Goal: Book appointment/travel/reservation

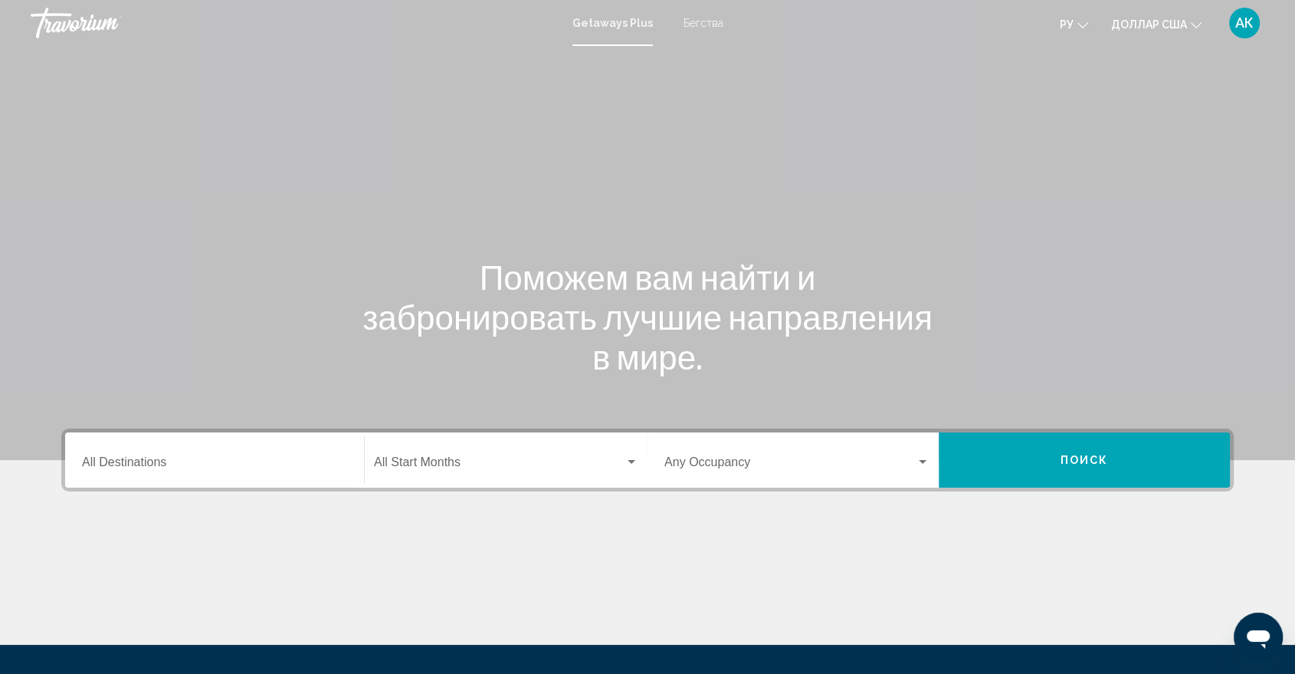
click at [631, 472] on div "Start Month All Start Months" at bounding box center [506, 460] width 264 height 48
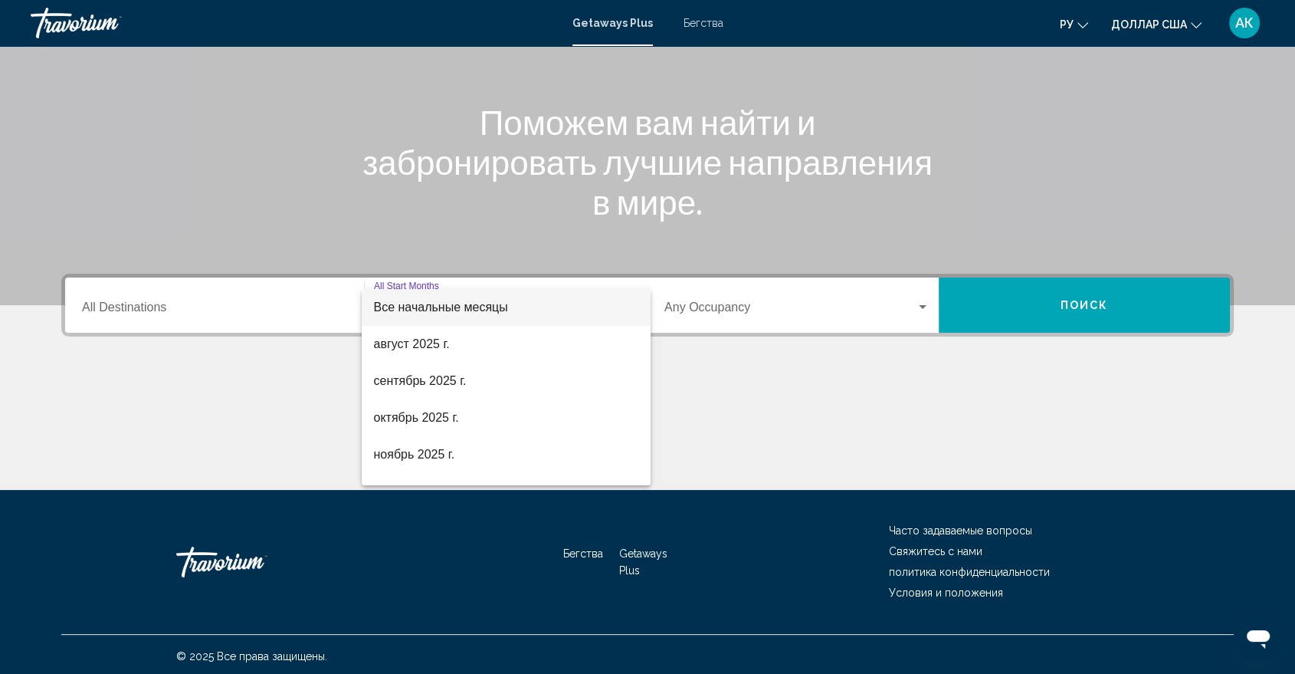
scroll to position [157, 0]
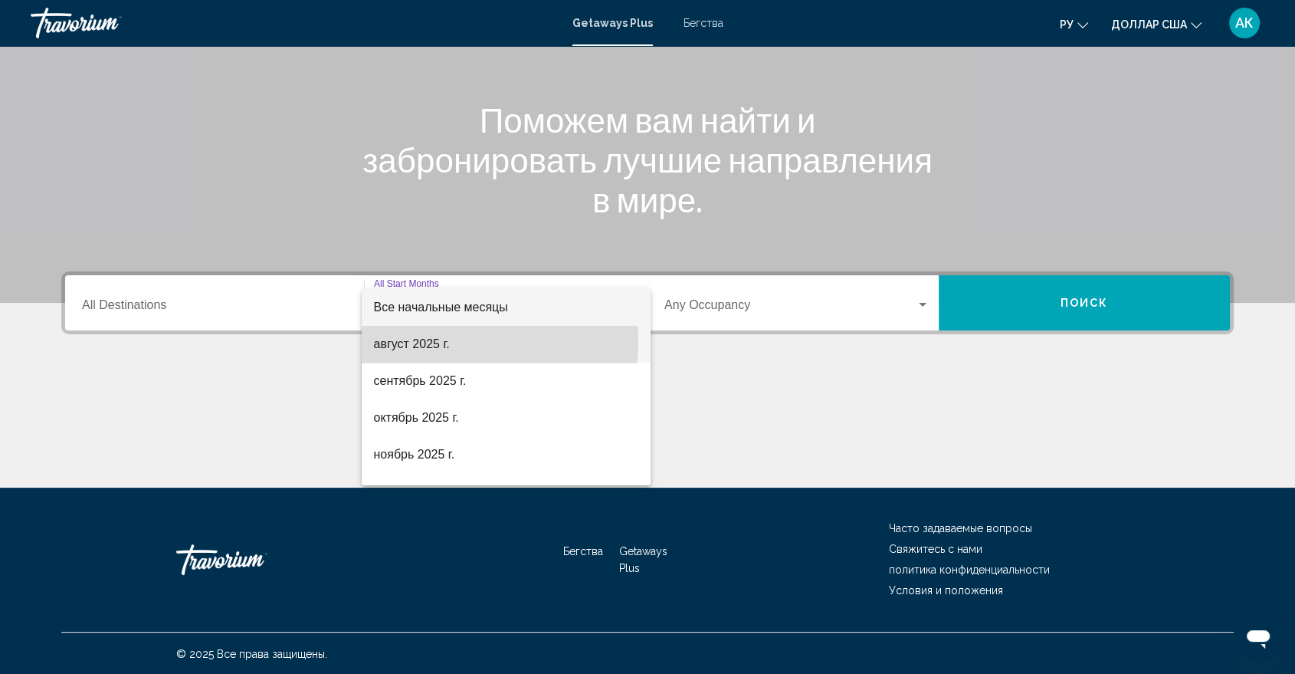
click at [434, 341] on font "август 2025 г." at bounding box center [412, 343] width 76 height 13
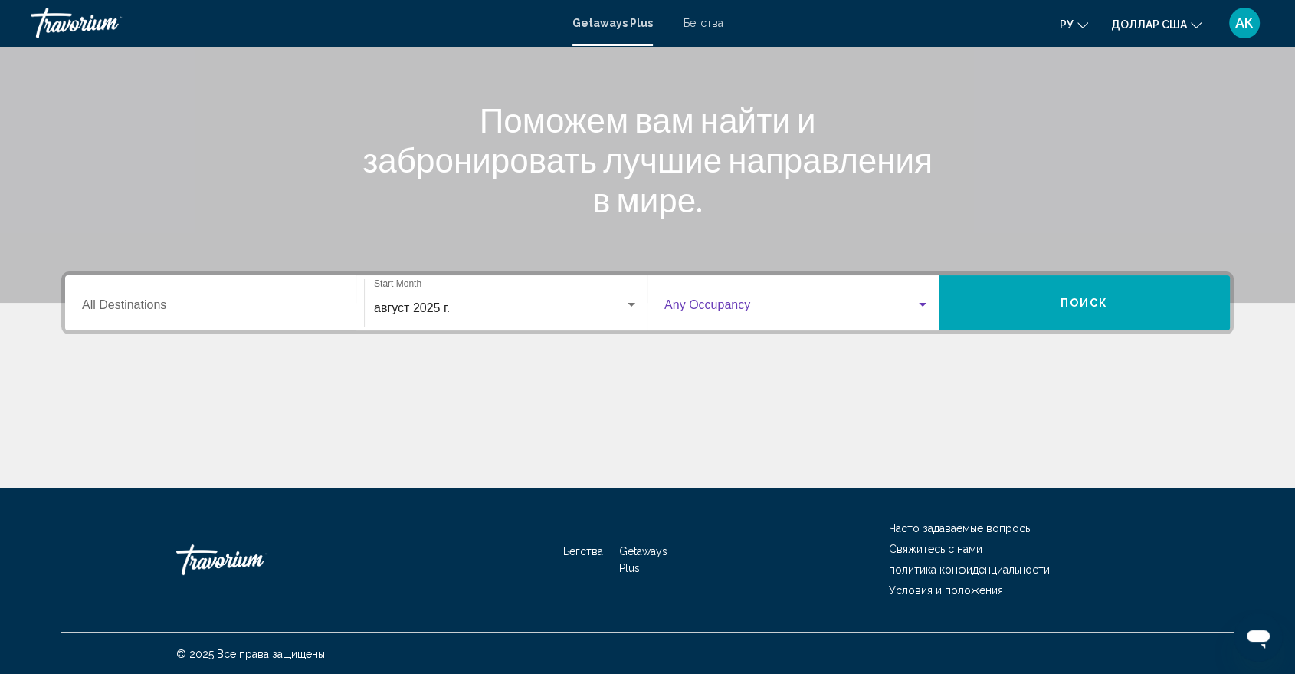
click at [926, 312] on div "Виджет поиска" at bounding box center [796, 308] width 265 height 14
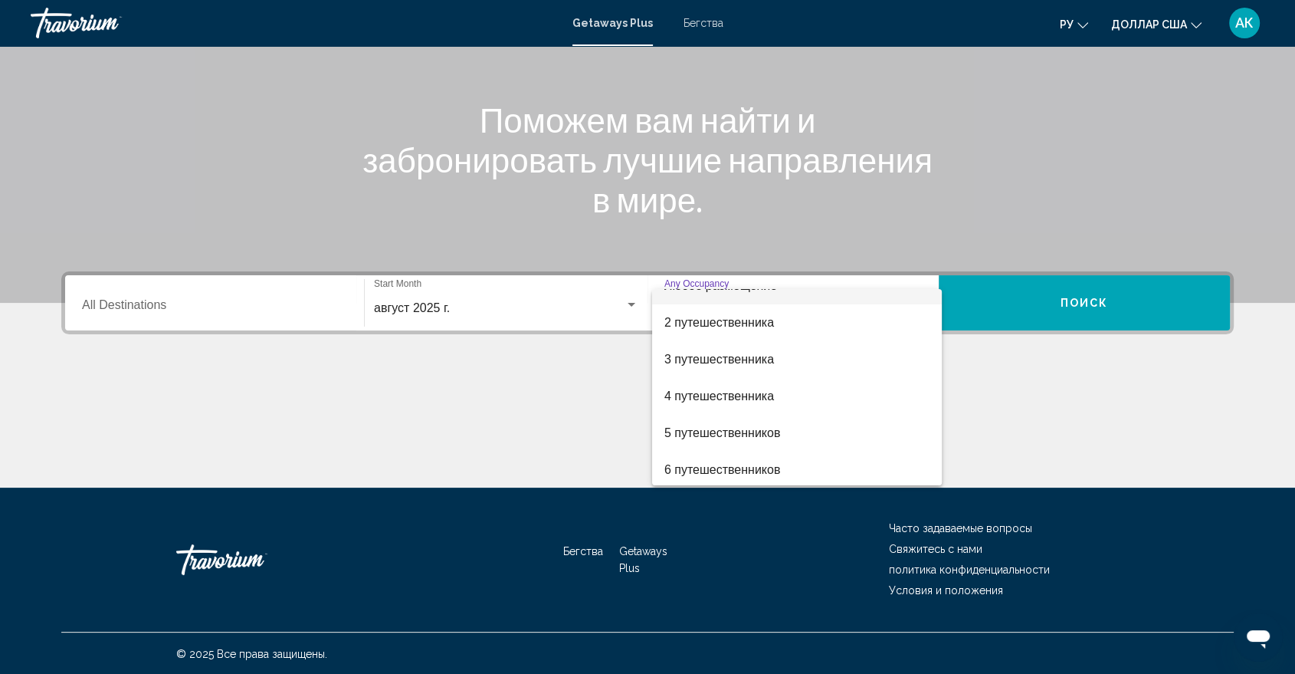
scroll to position [34, 0]
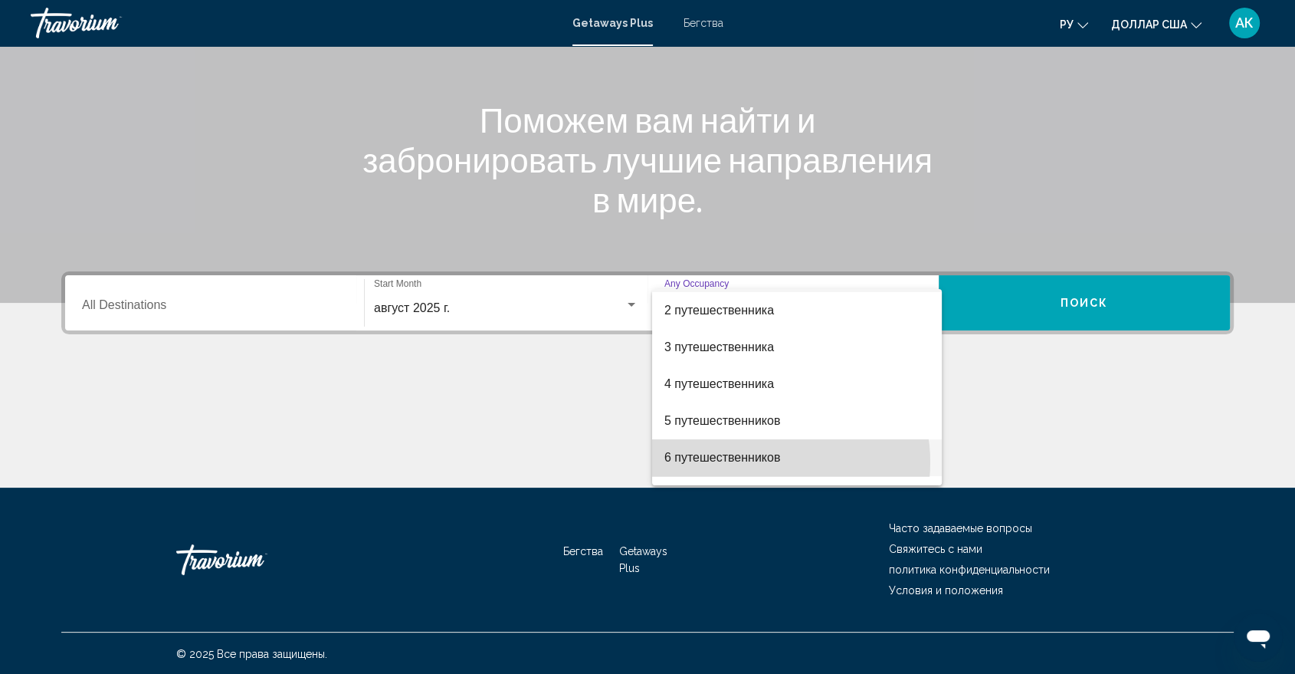
click at [765, 461] on font "6 путешественников" at bounding box center [722, 457] width 116 height 13
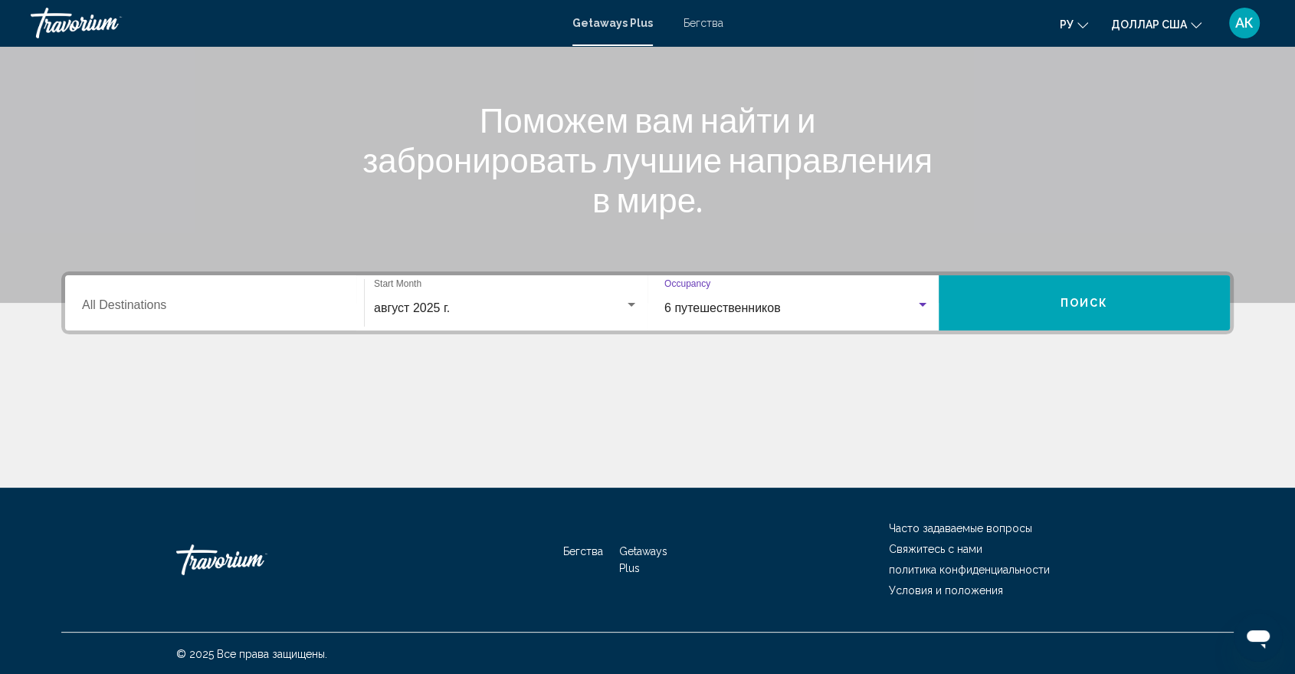
click at [1145, 295] on button "Поиск" at bounding box center [1084, 302] width 291 height 55
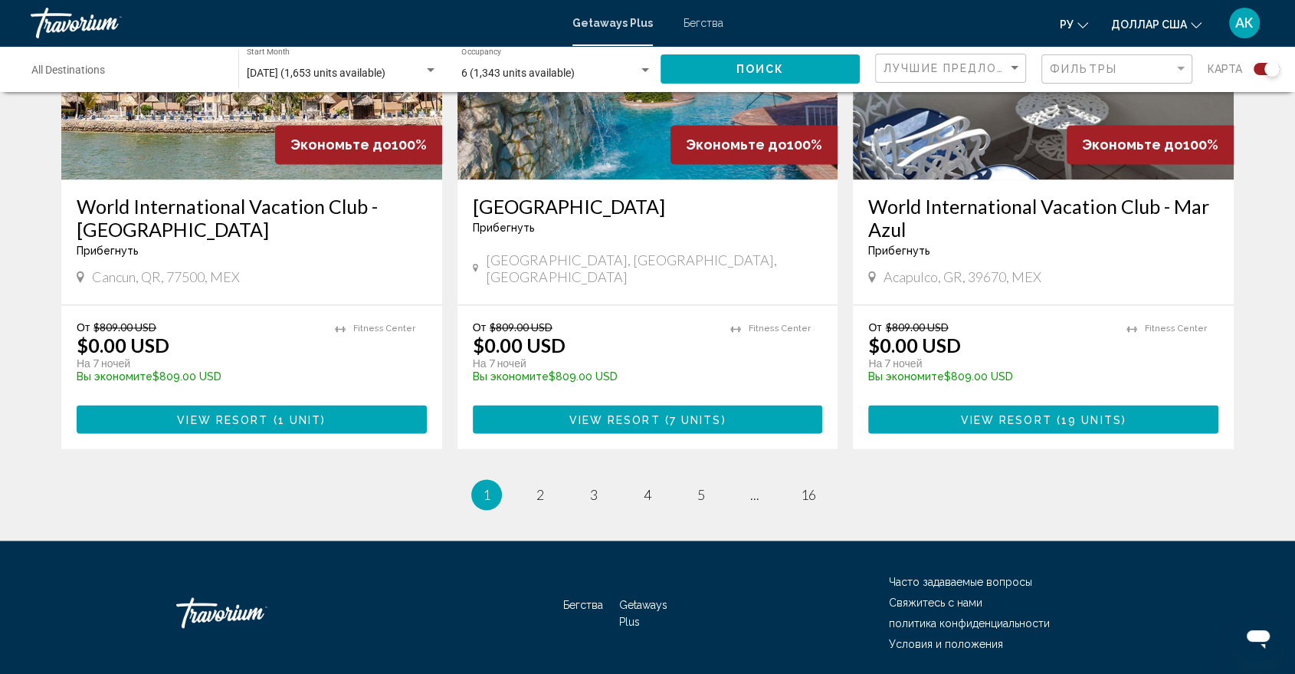
scroll to position [2343, 0]
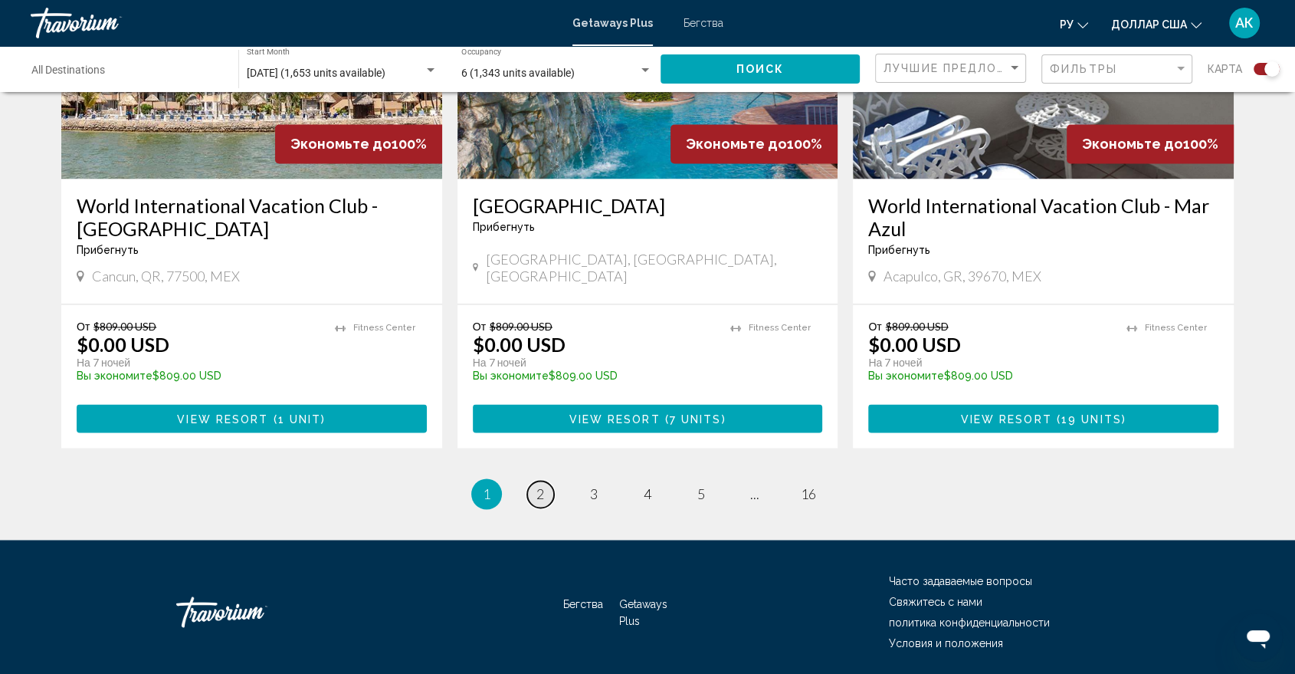
click at [543, 485] on span "2" at bounding box center [540, 493] width 8 height 17
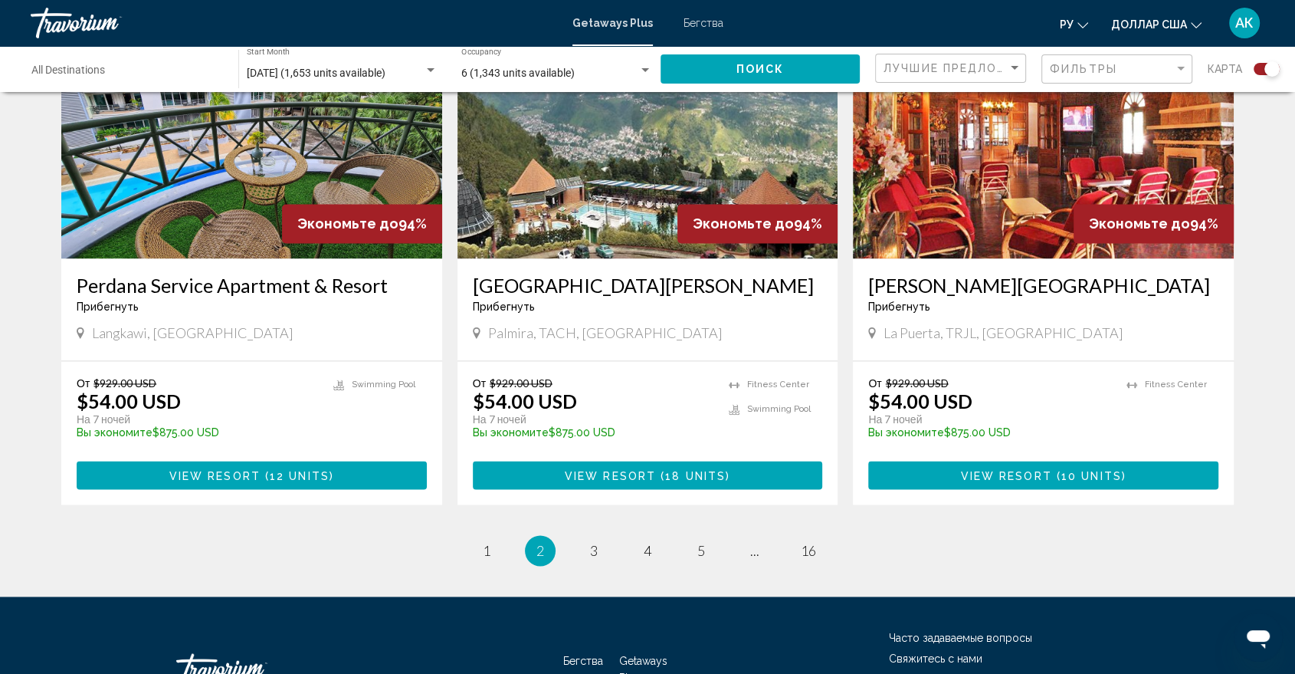
scroll to position [2320, 0]
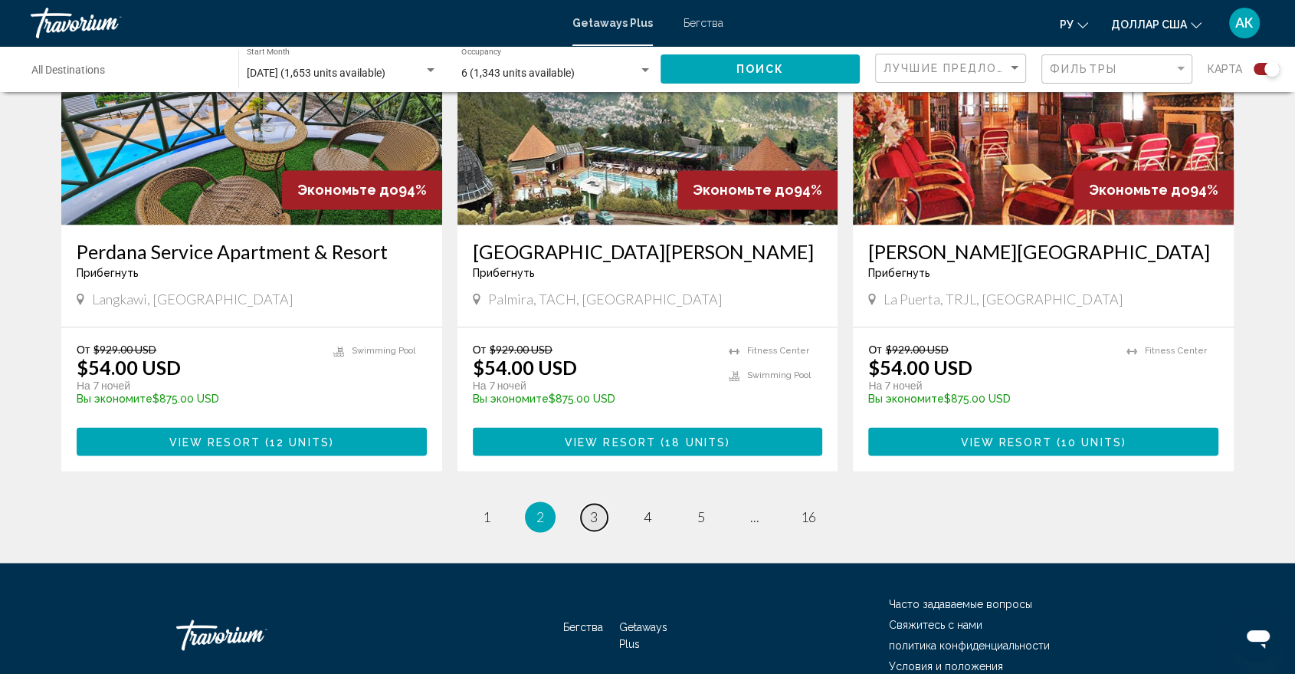
click at [602, 504] on link "page 3" at bounding box center [594, 517] width 27 height 27
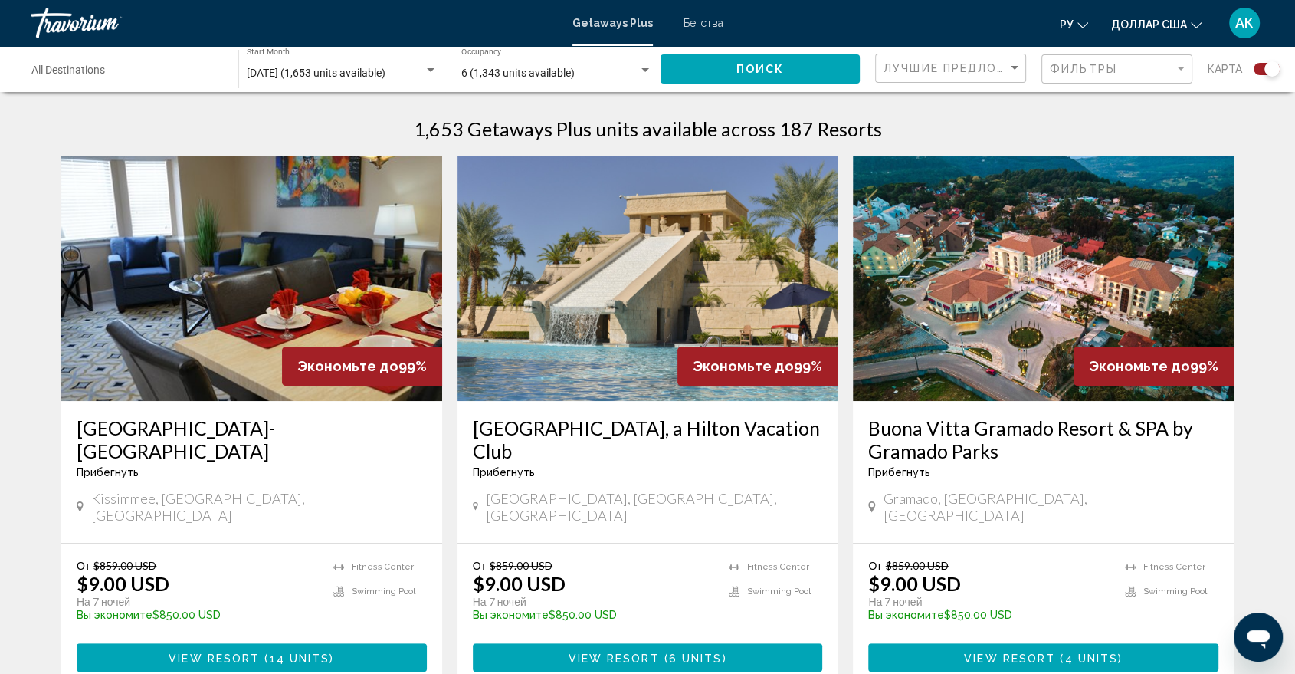
scroll to position [545, 0]
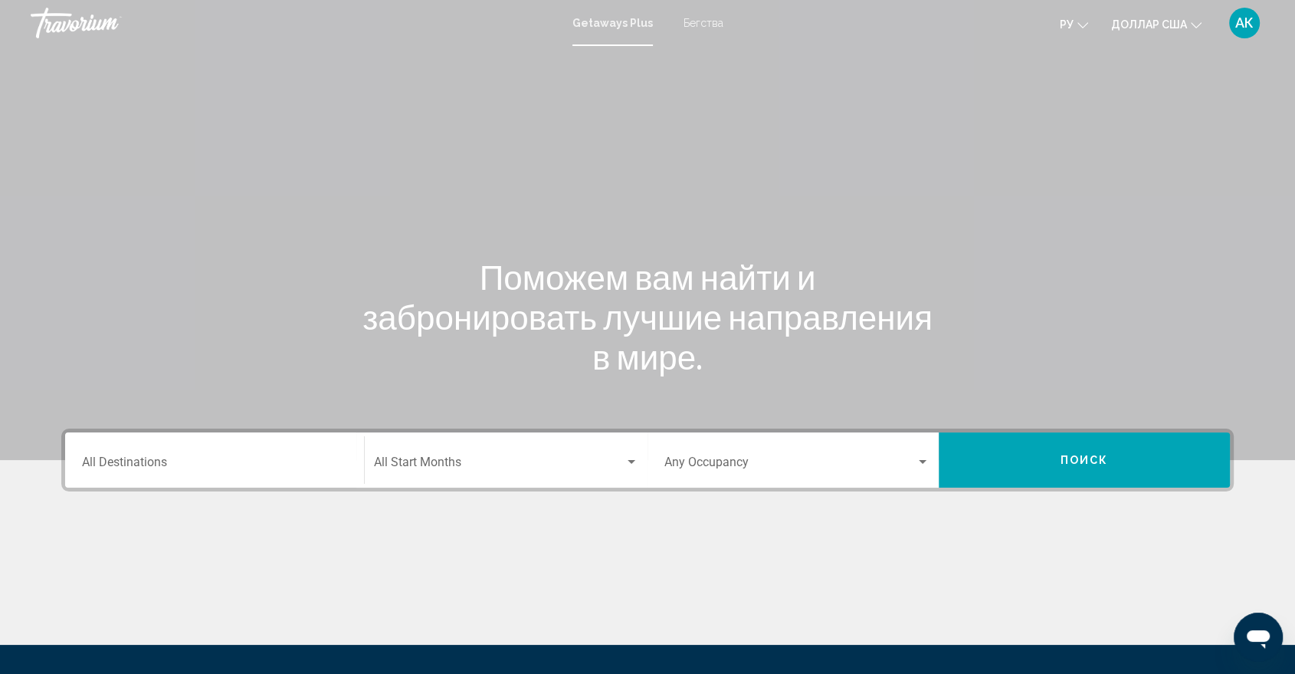
click at [467, 464] on span "Search widget" at bounding box center [499, 465] width 251 height 14
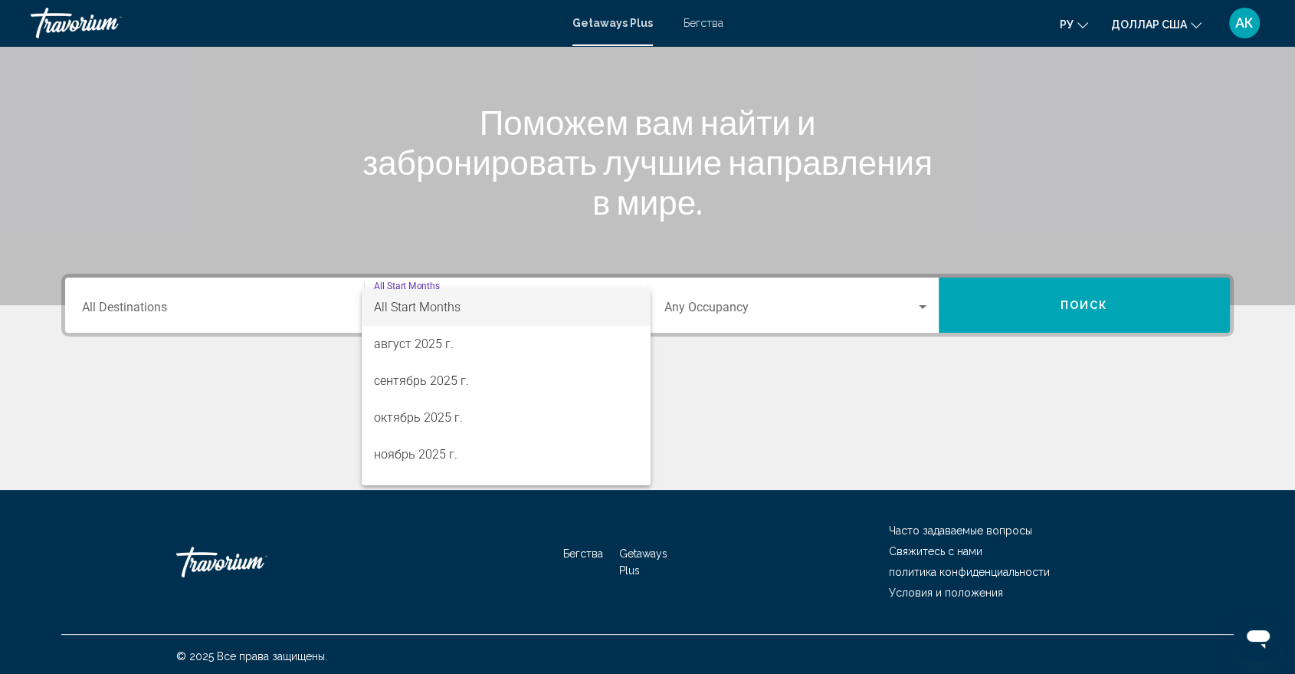
scroll to position [157, 0]
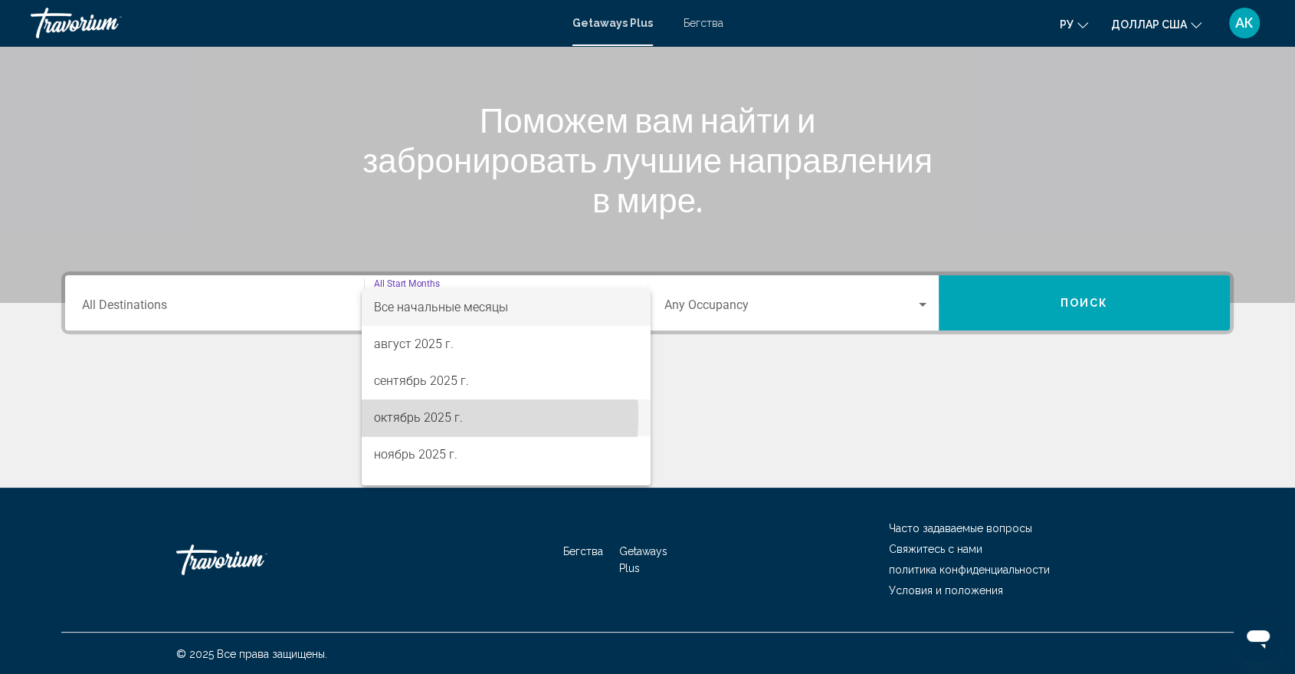
click at [405, 416] on font "октябрь 2025 г." at bounding box center [418, 417] width 89 height 15
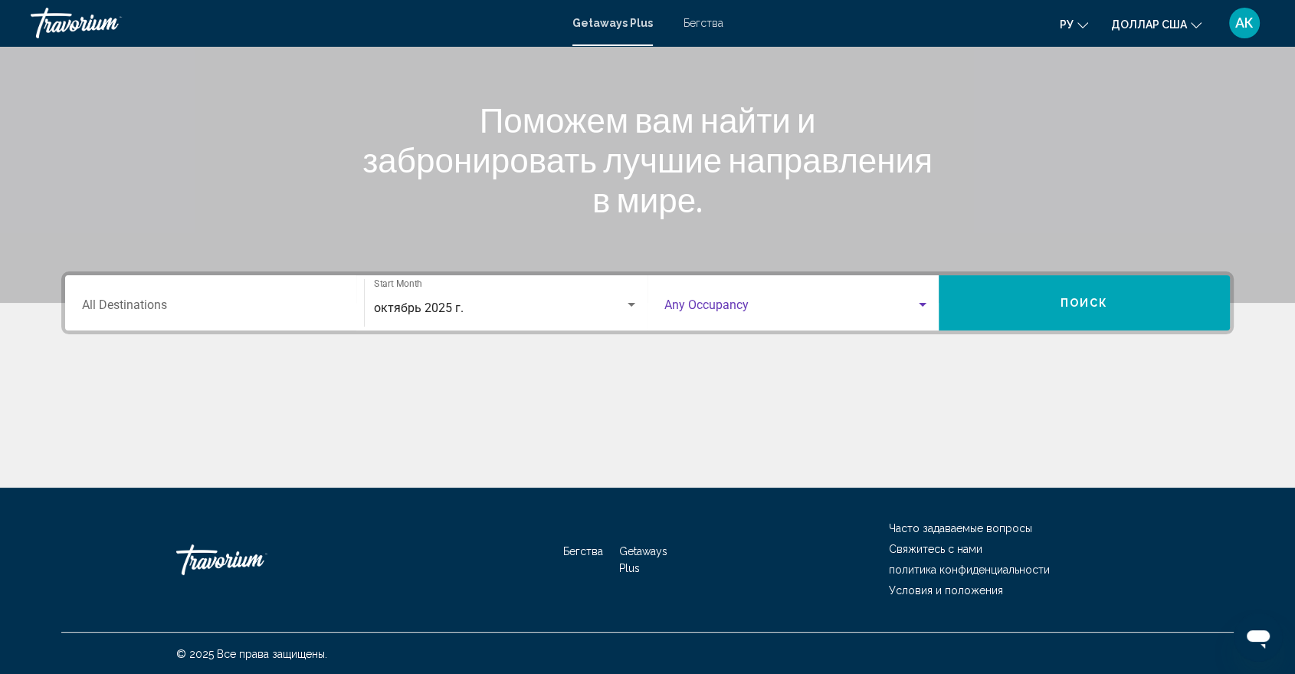
click at [828, 307] on span "Search widget" at bounding box center [789, 308] width 251 height 14
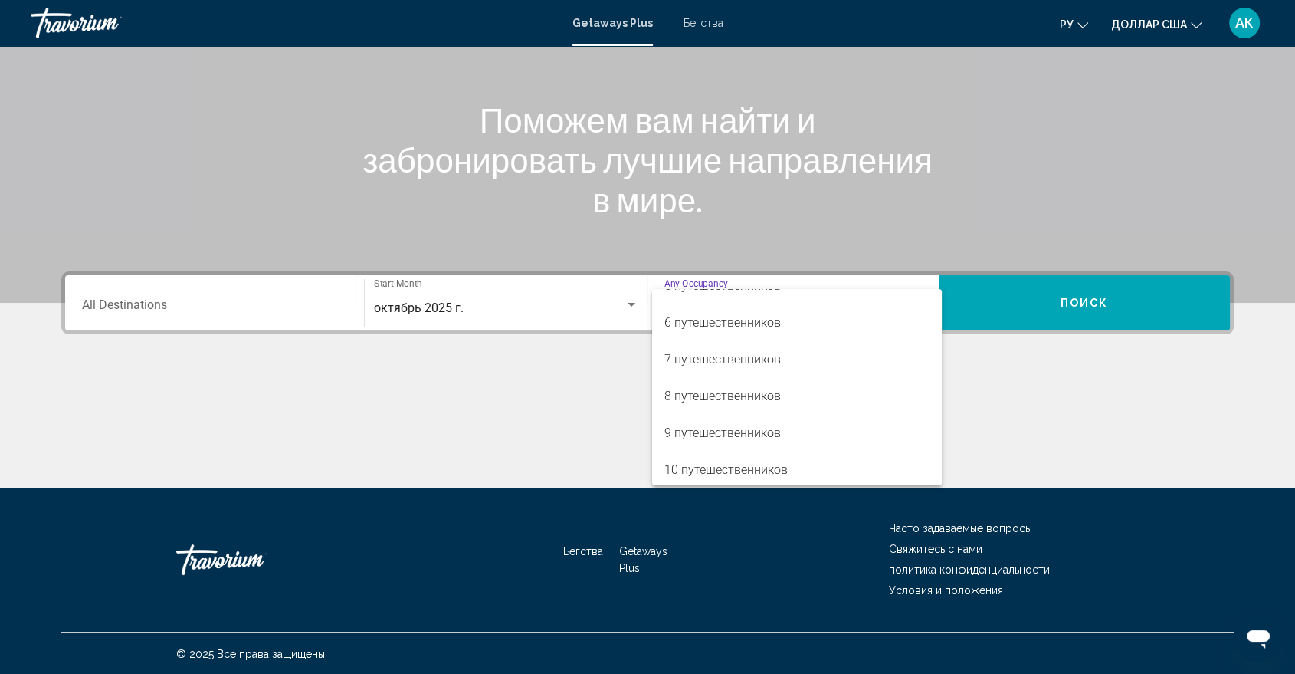
scroll to position [172, 0]
click at [702, 328] on span "6 путешественников" at bounding box center [796, 319] width 265 height 37
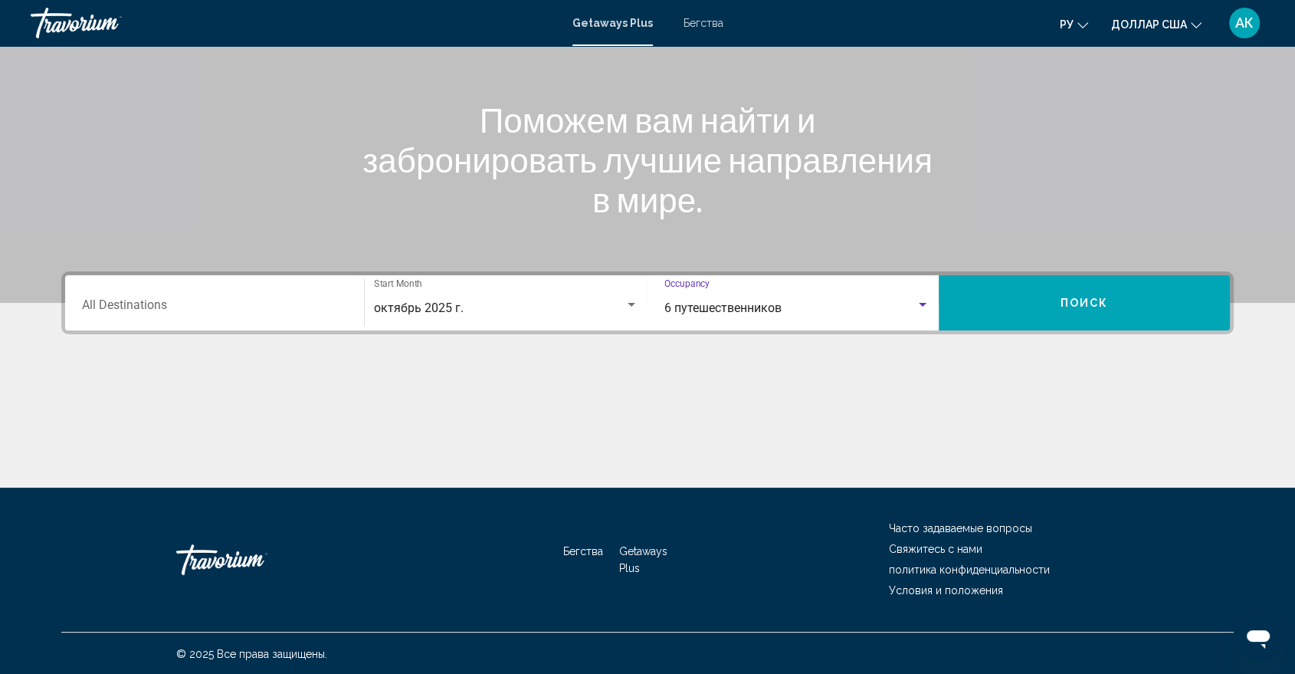
click at [277, 292] on div "Destination All Destinations" at bounding box center [214, 303] width 265 height 48
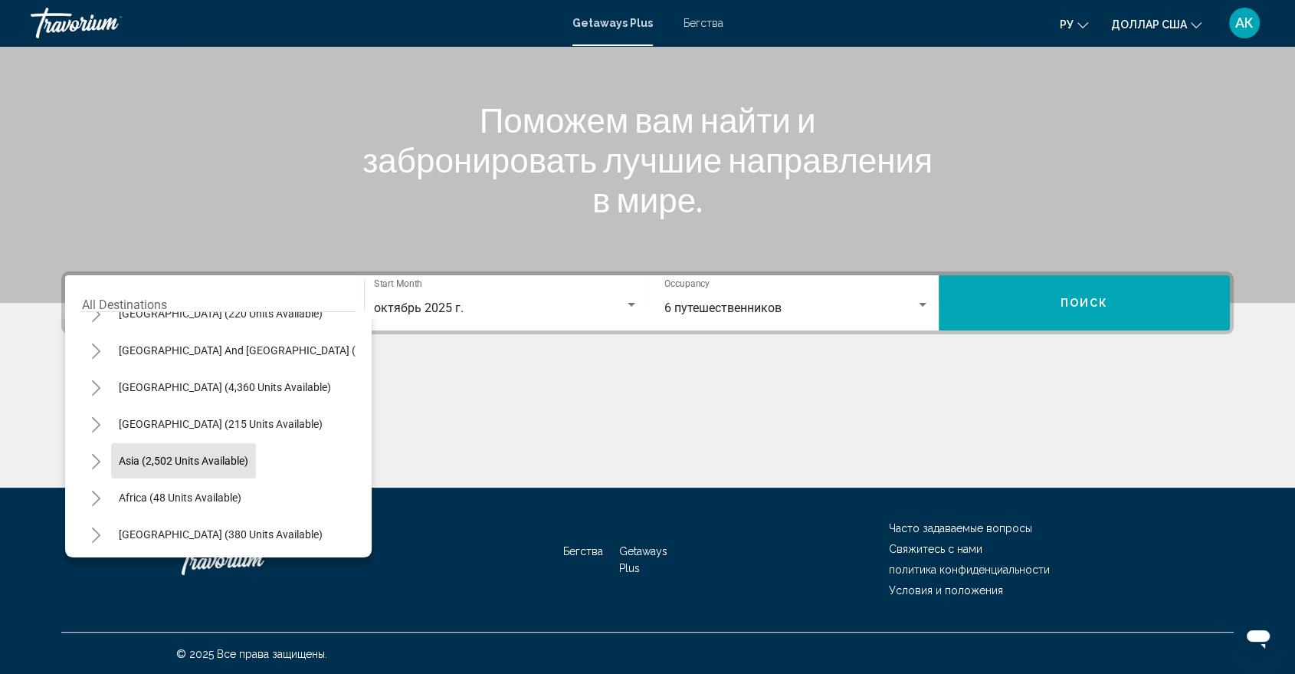
scroll to position [252, 0]
click at [227, 456] on span "Asia (2,502 units available)" at bounding box center [184, 457] width 130 height 12
type input "**********"
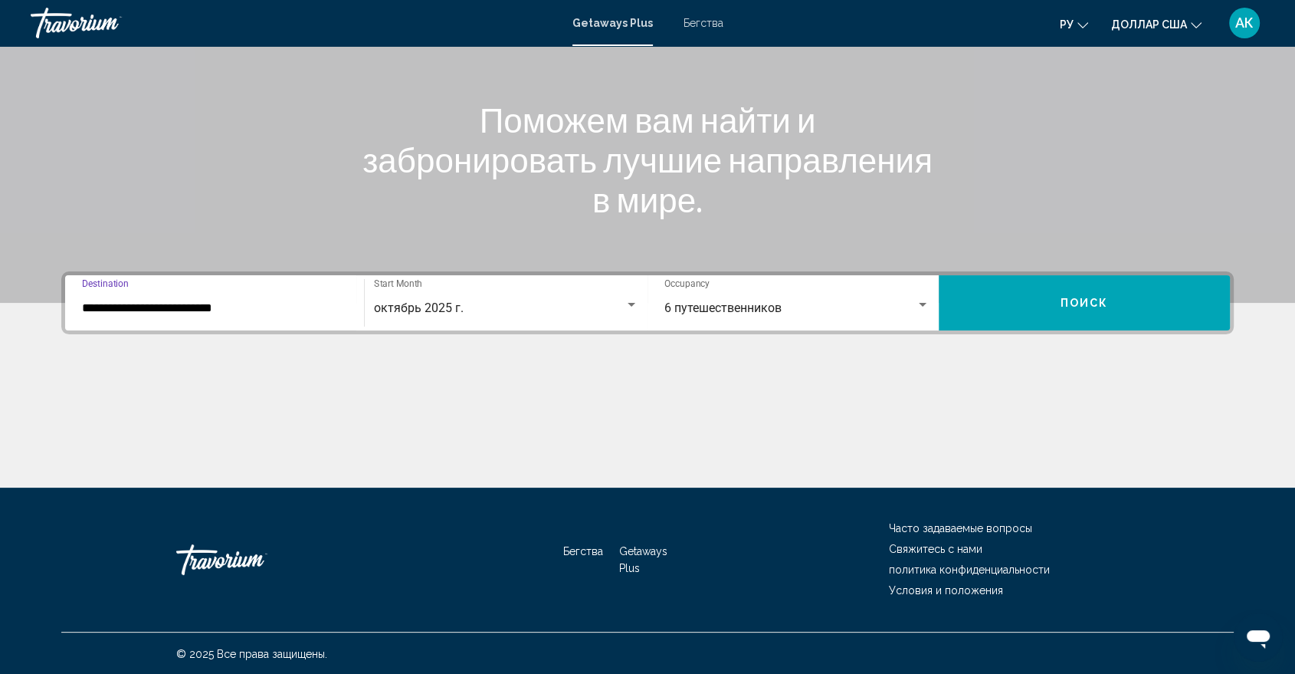
click at [1083, 316] on button "Поиск" at bounding box center [1084, 302] width 291 height 55
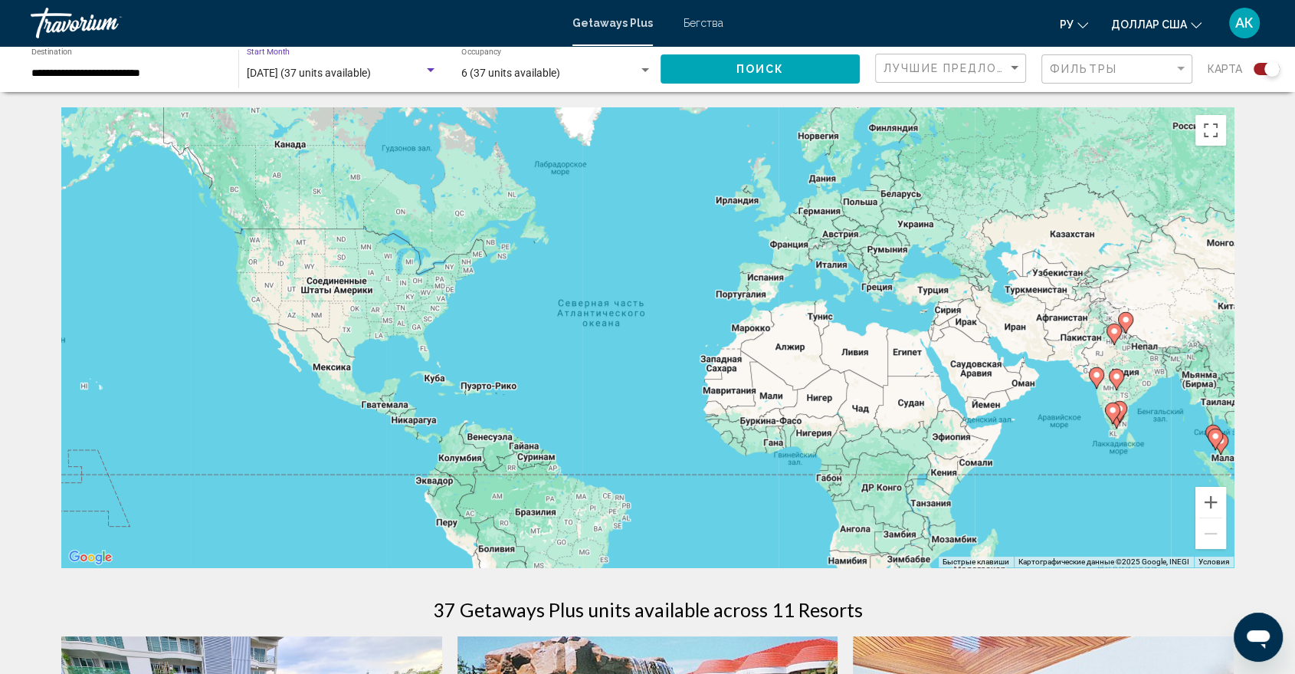
click at [428, 72] on div "Search widget" at bounding box center [431, 70] width 14 height 12
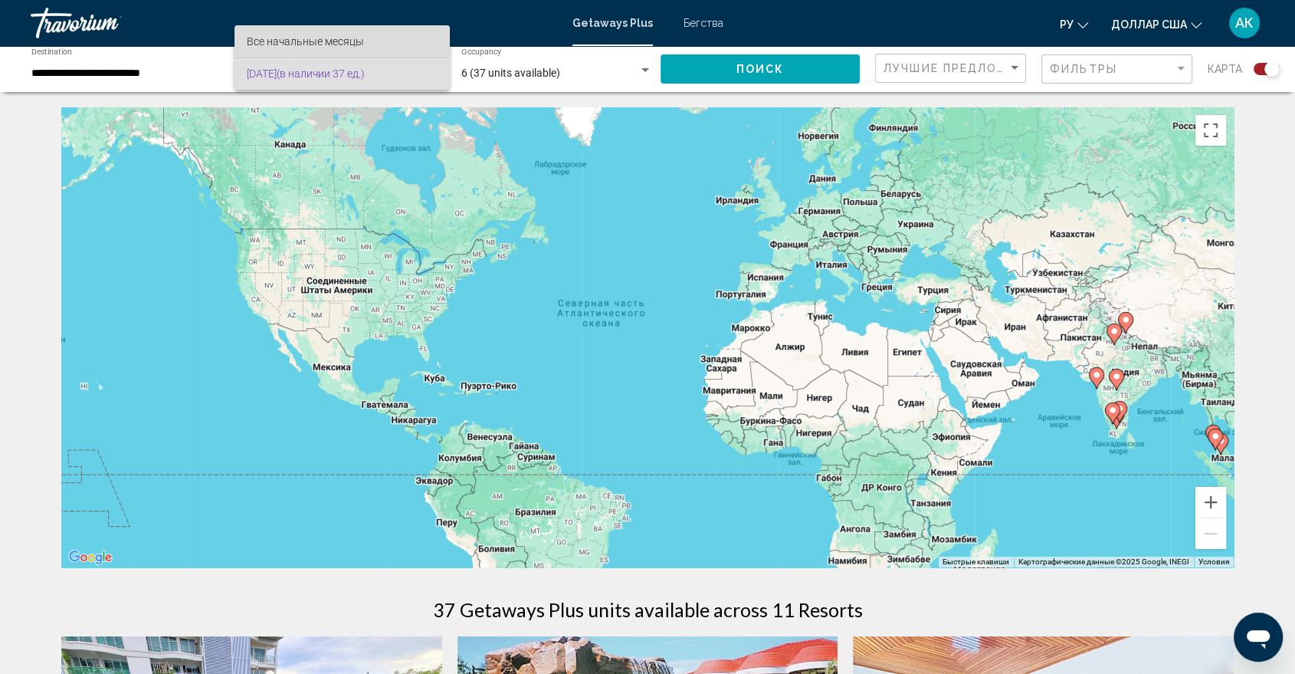
click at [282, 42] on font "Все начальные месяцы" at bounding box center [305, 41] width 117 height 12
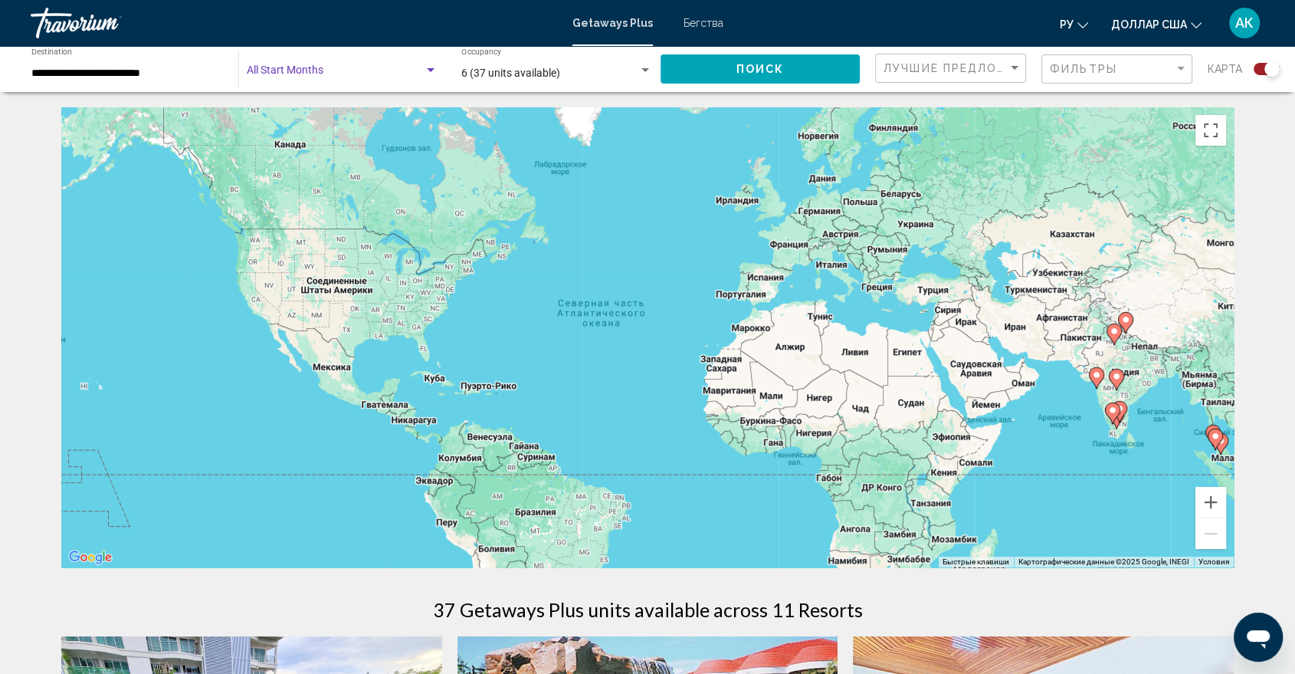
click at [424, 74] on div "Search widget" at bounding box center [431, 70] width 14 height 12
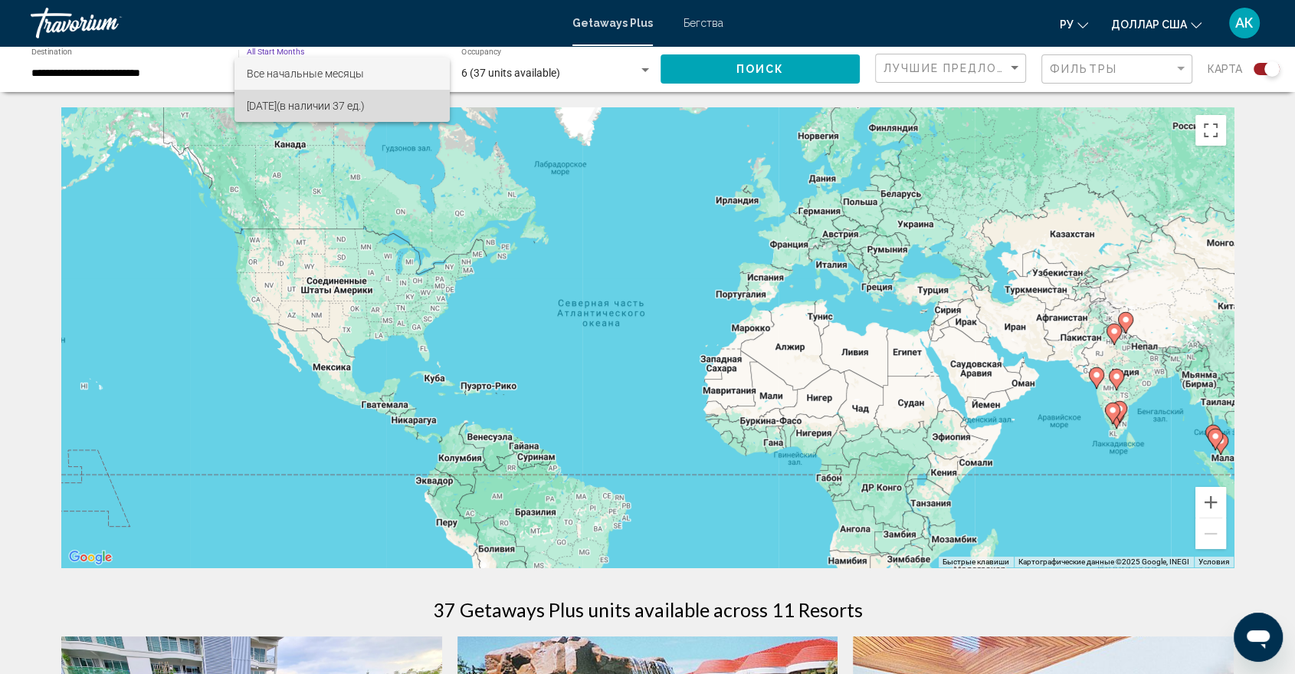
click at [325, 103] on font "(в наличии 37 ед.)" at bounding box center [321, 106] width 88 height 12
click at [374, 66] on div "[DATE] (в наличии 37 ед.) Start Month All Start Months" at bounding box center [342, 69] width 191 height 42
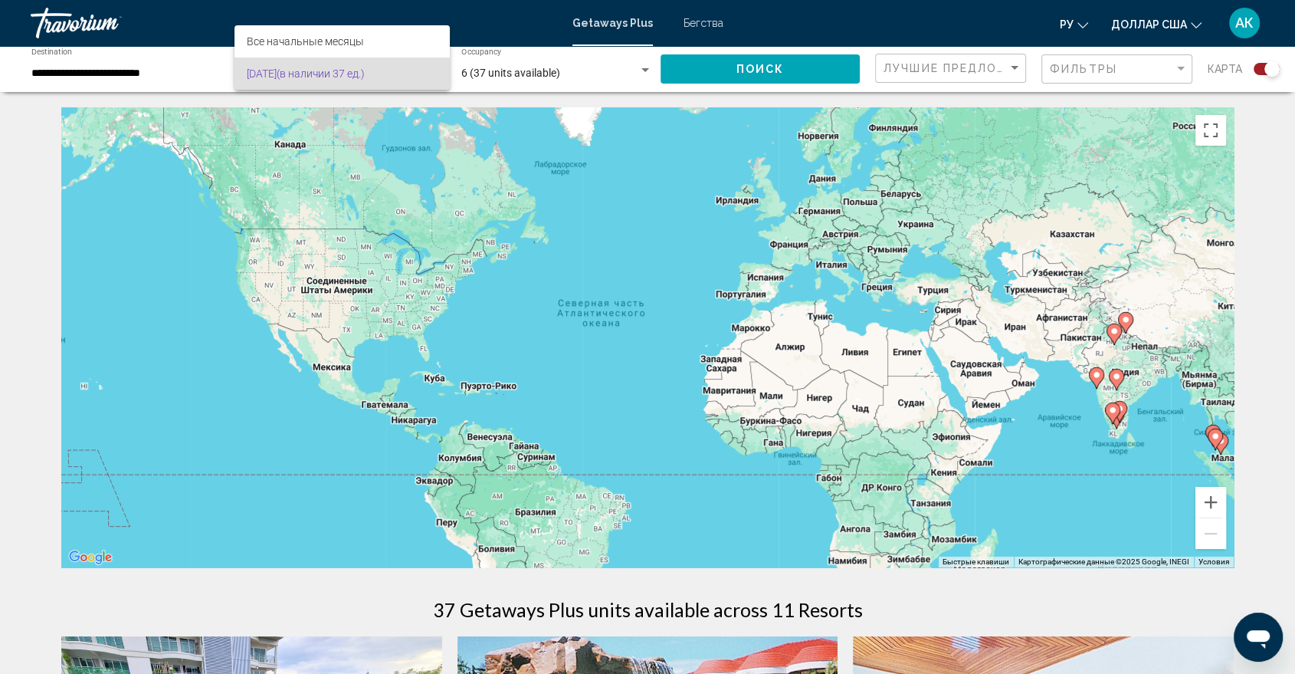
click at [277, 73] on font "[DATE]" at bounding box center [262, 73] width 30 height 12
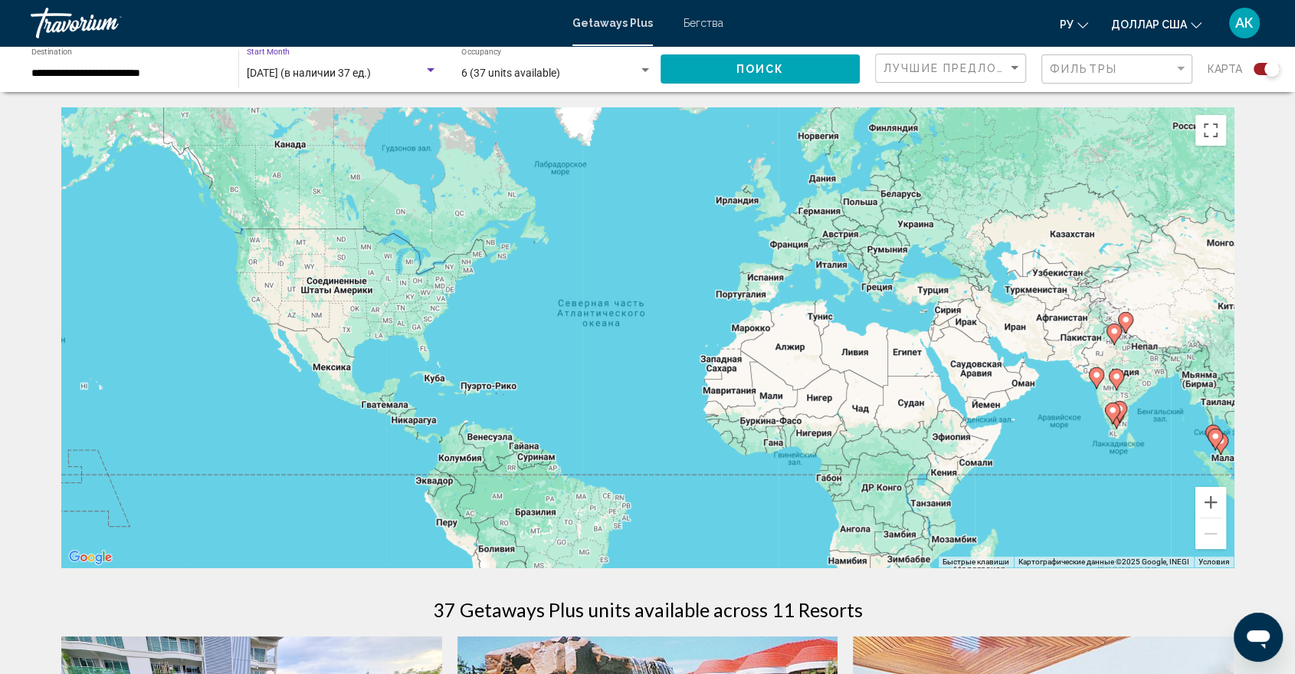
click at [427, 74] on div "Search widget" at bounding box center [431, 70] width 14 height 12
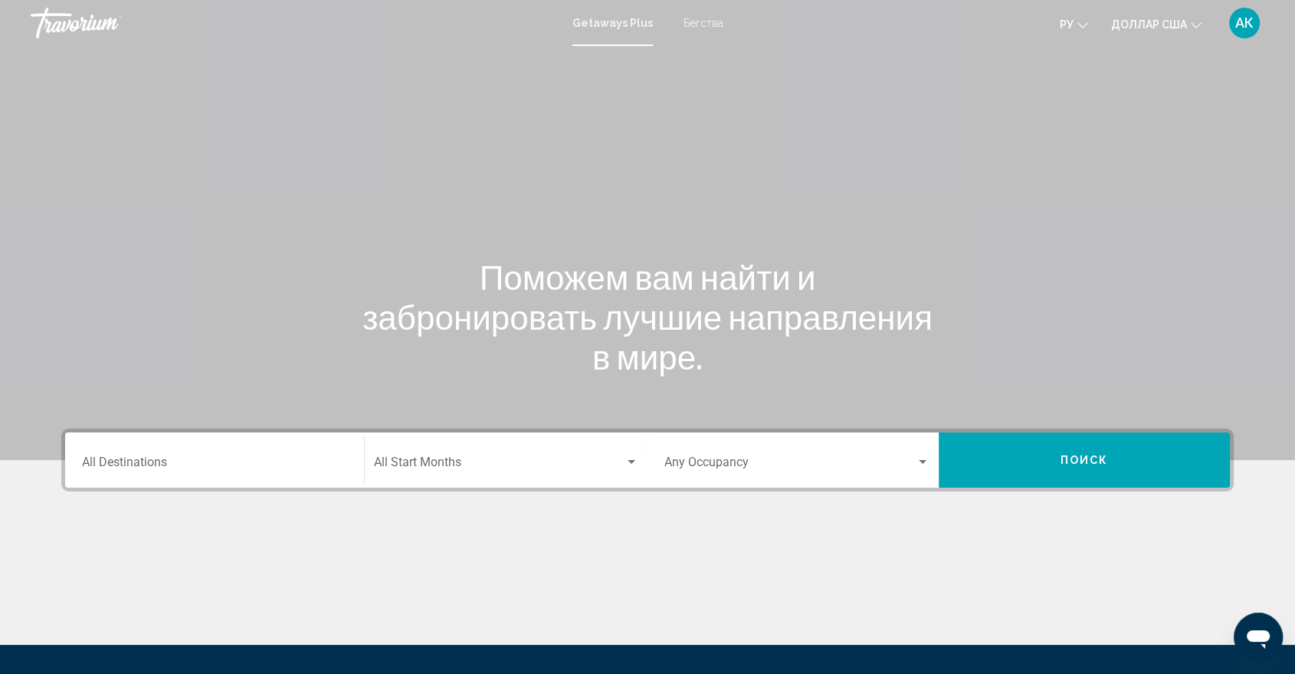
click at [628, 465] on div "Search widget" at bounding box center [632, 462] width 14 height 12
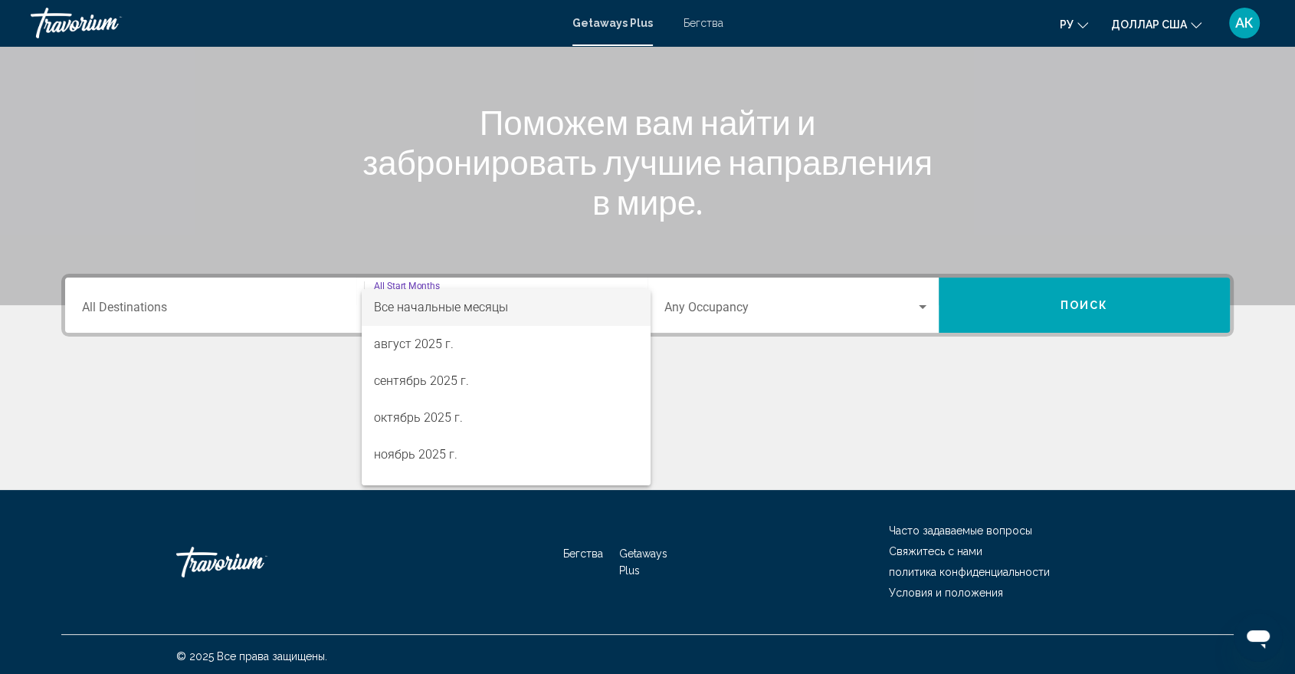
scroll to position [157, 0]
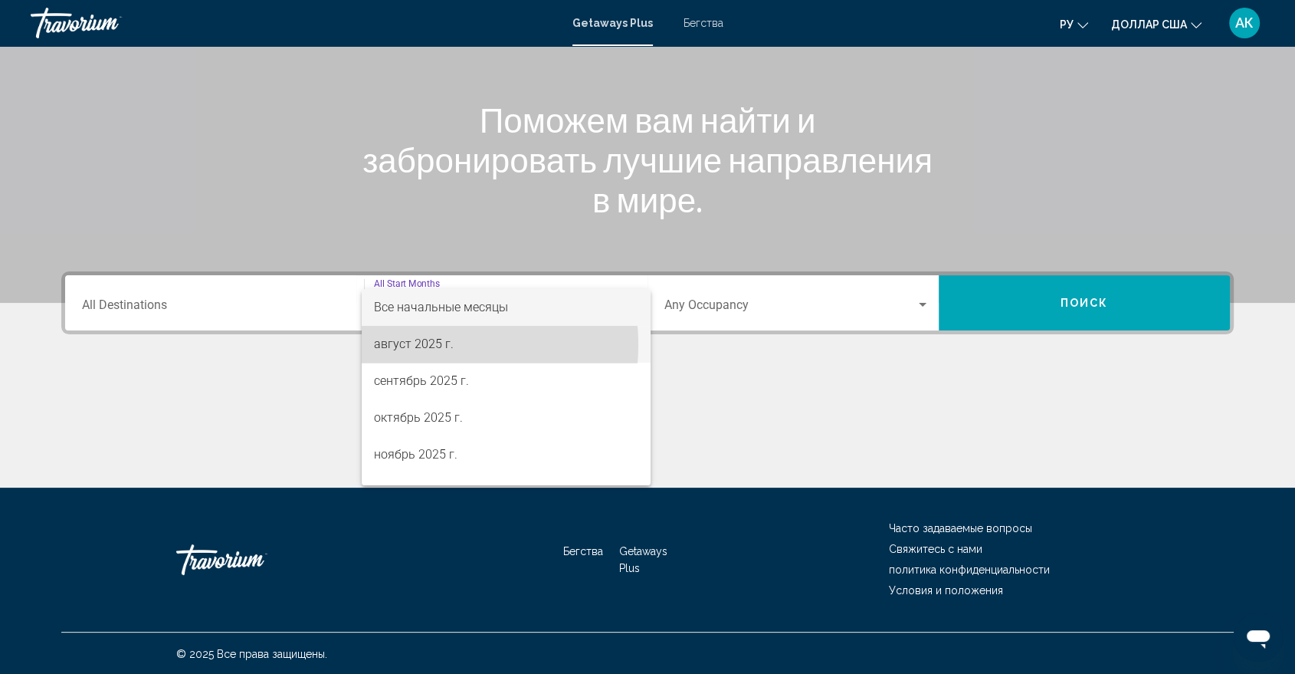
click at [431, 344] on font "август 2025 г." at bounding box center [414, 343] width 80 height 15
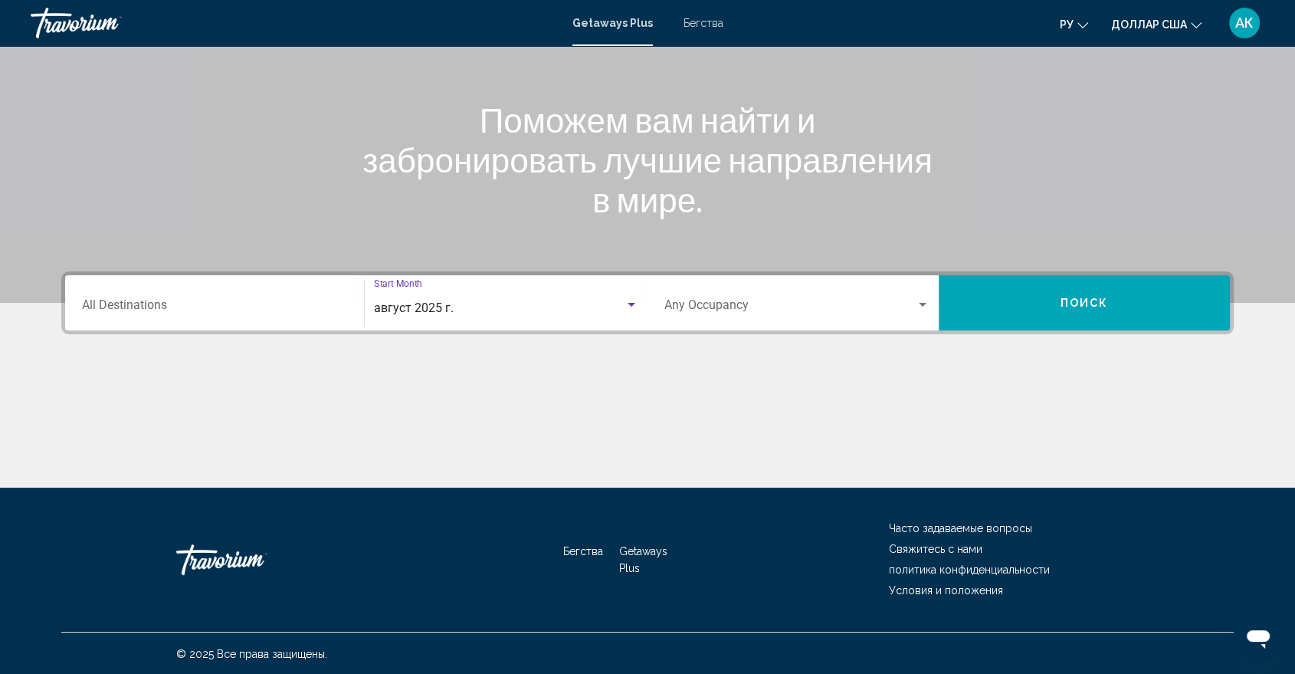
click at [1116, 307] on button "Поиск" at bounding box center [1084, 302] width 291 height 55
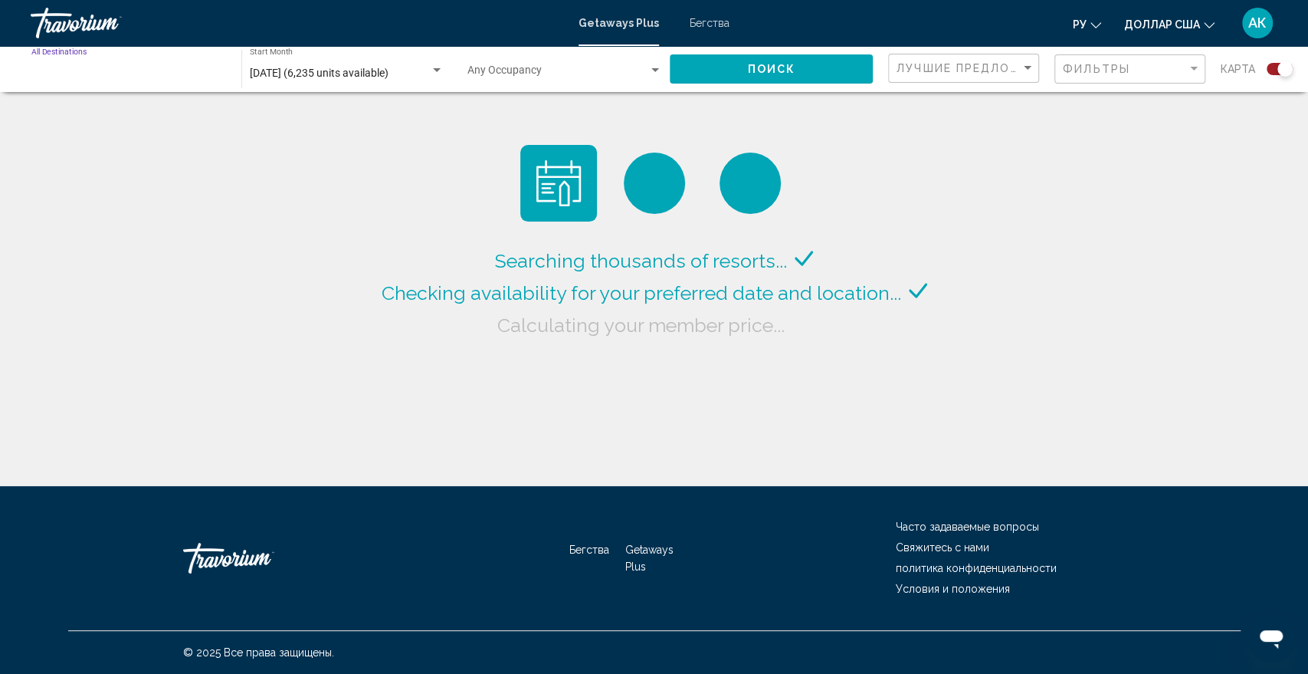
click at [190, 72] on input "Destination All Destinations" at bounding box center [128, 73] width 195 height 12
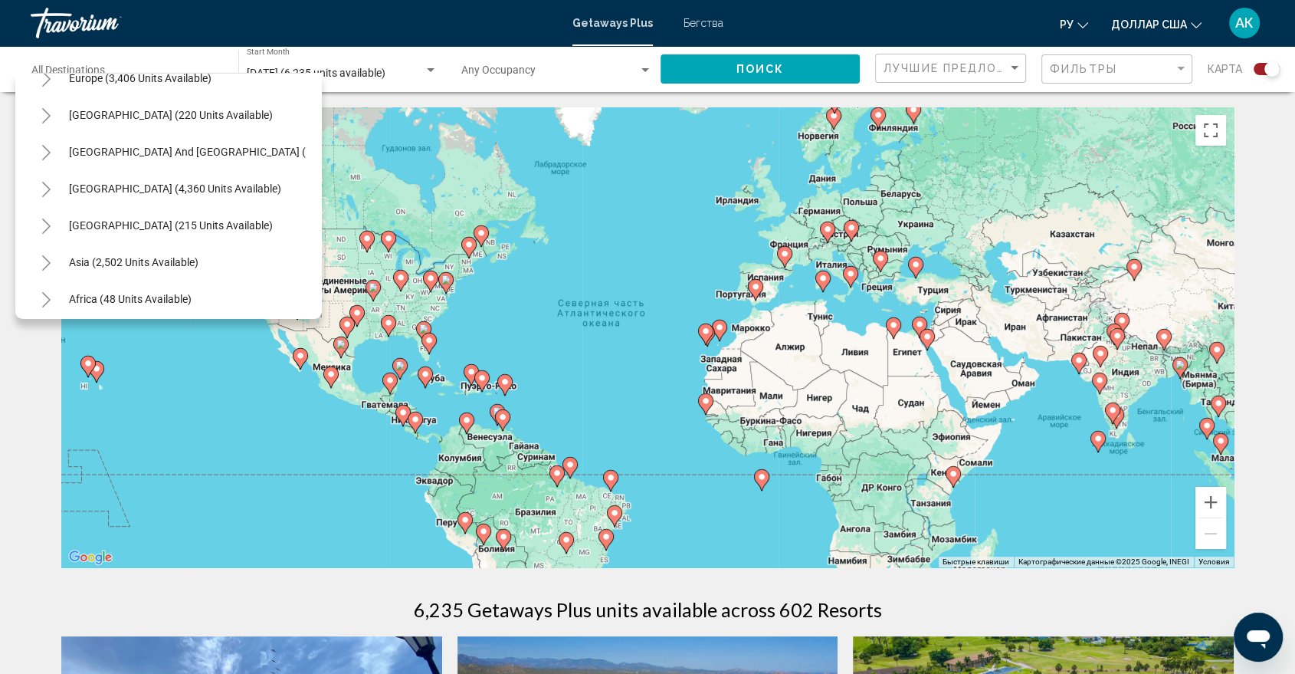
scroll to position [227, 0]
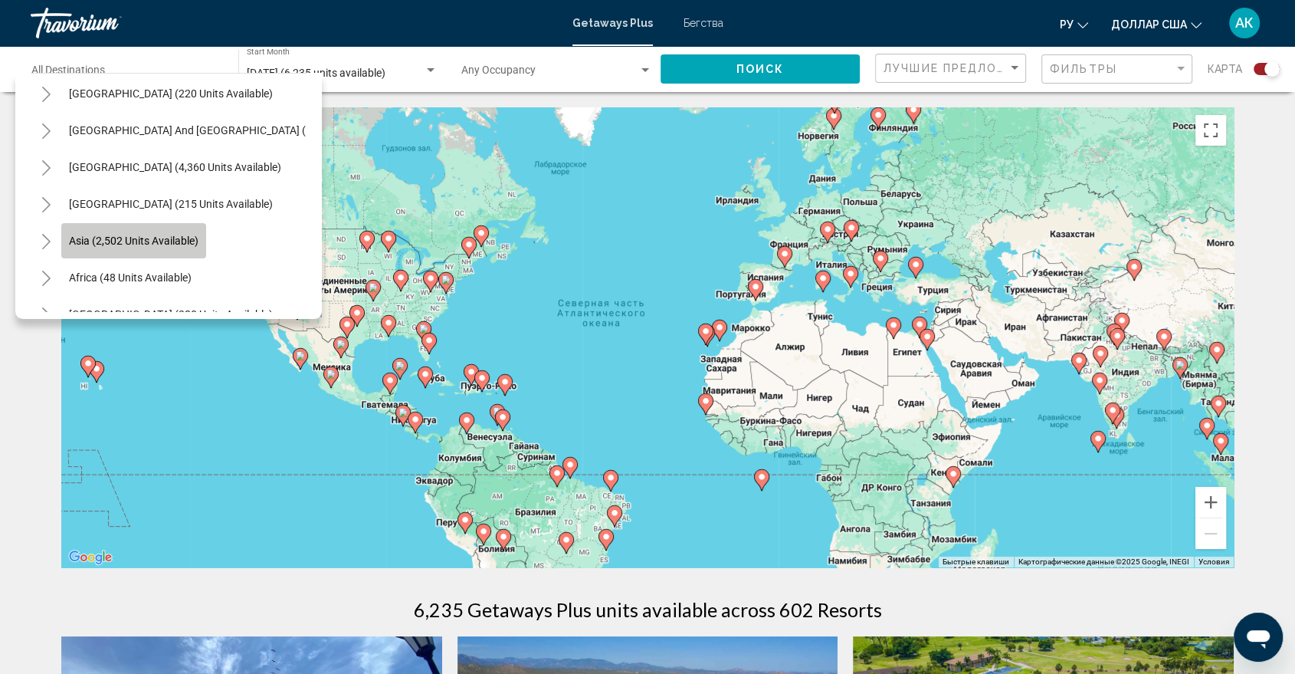
click at [178, 243] on span "Asia (2,502 units available)" at bounding box center [134, 241] width 130 height 12
type input "**********"
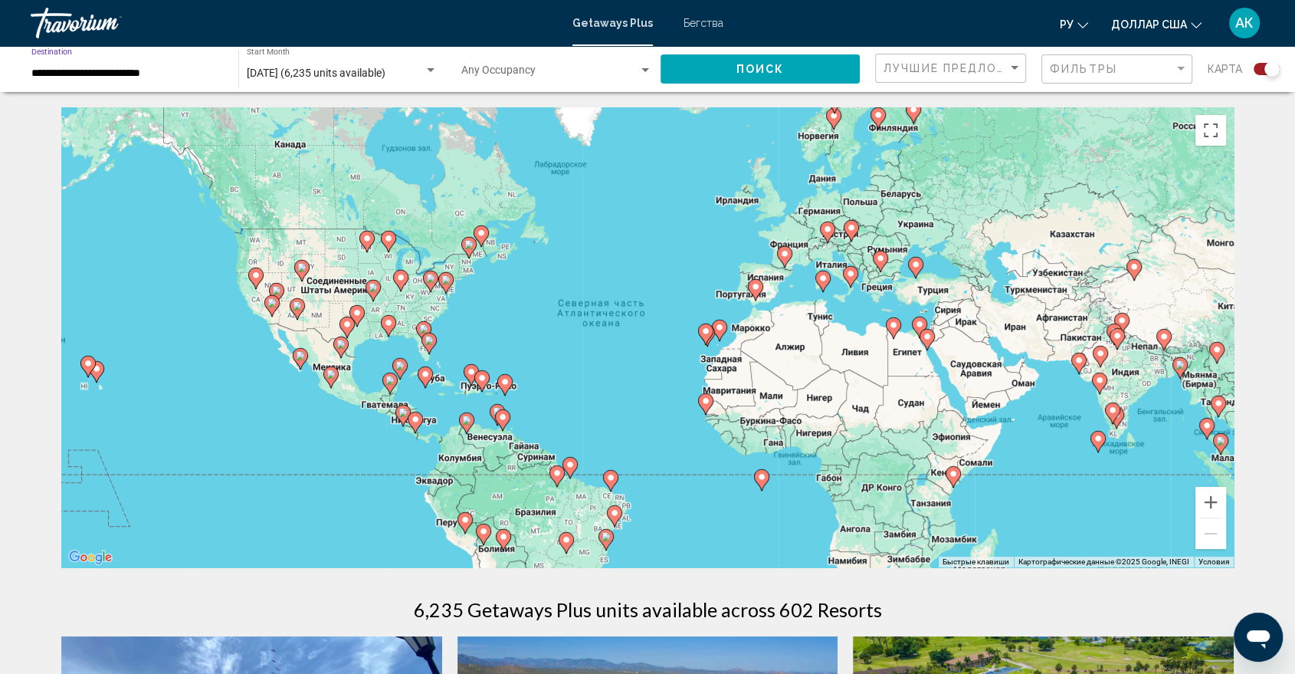
click at [717, 112] on div "Чтобы активировать перетаскивание с помощью клавиатуры, нажмите Alt + Ввод. Пос…" at bounding box center [647, 337] width 1173 height 460
click at [646, 86] on div "Occupancy Any Occupancy" at bounding box center [557, 69] width 192 height 42
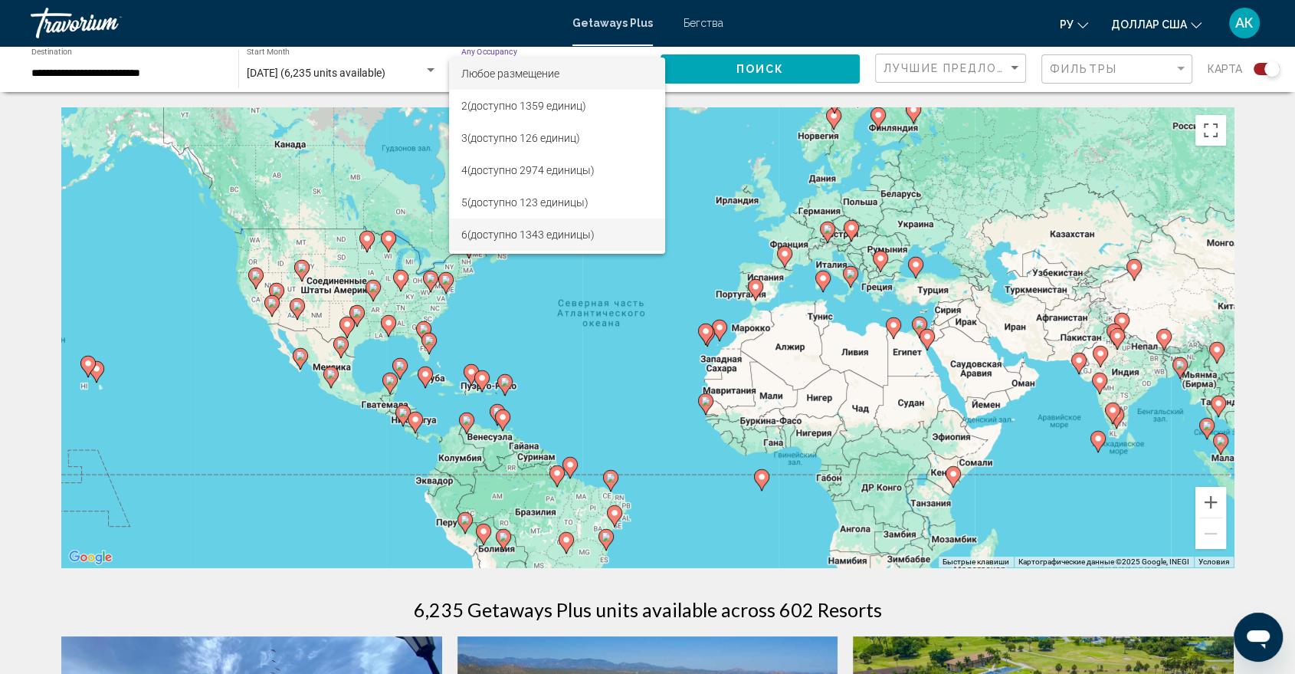
click at [546, 234] on font "(доступно 1343 единицы)" at bounding box center [530, 234] width 127 height 12
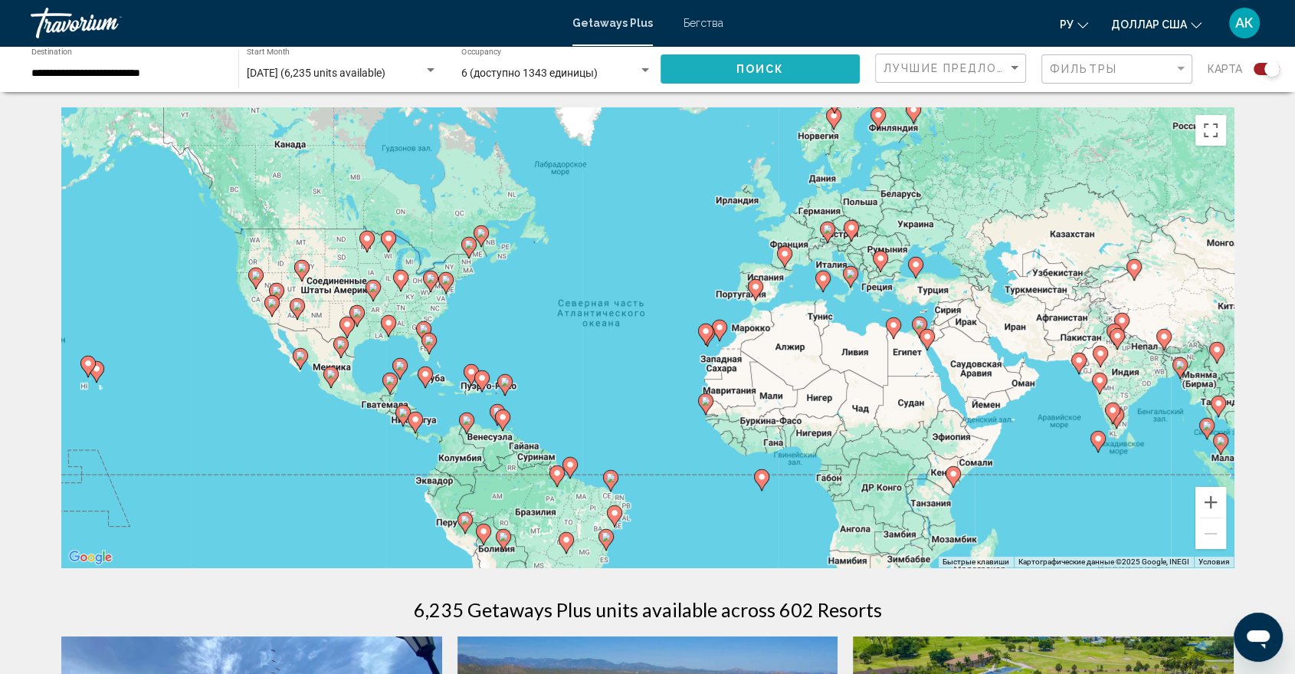
click at [785, 65] on button "Поиск" at bounding box center [761, 68] width 200 height 28
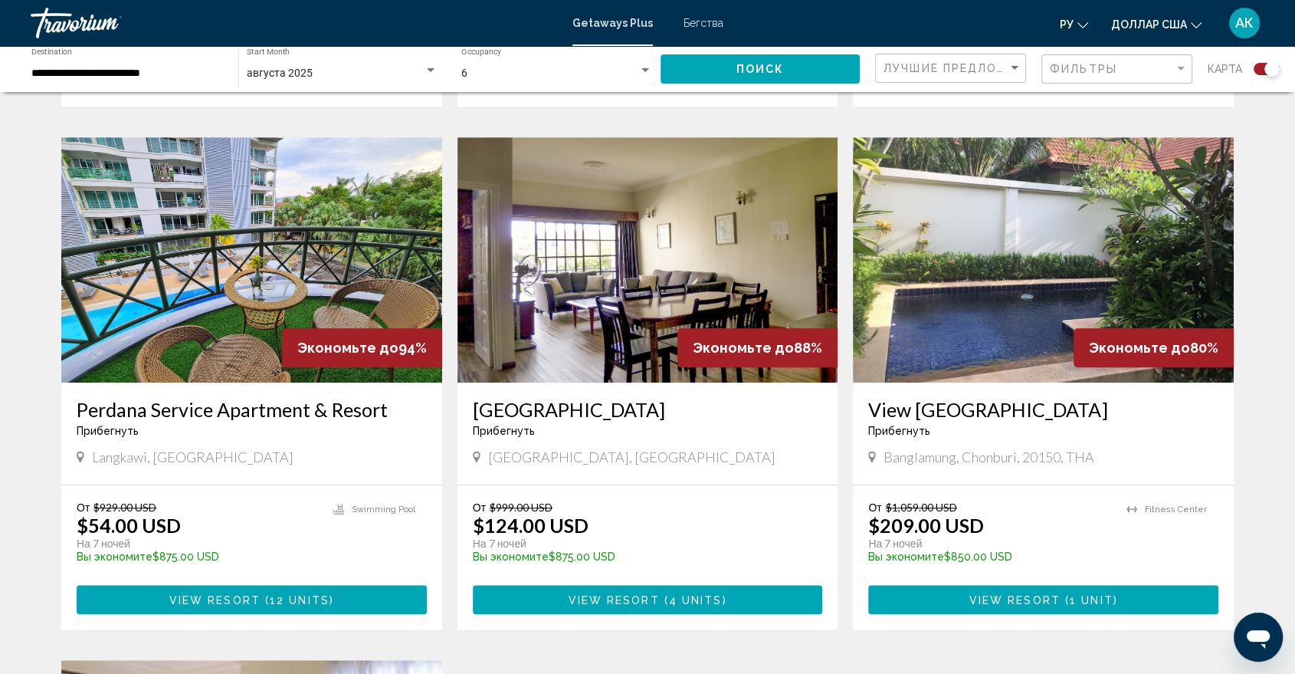
scroll to position [1027, 0]
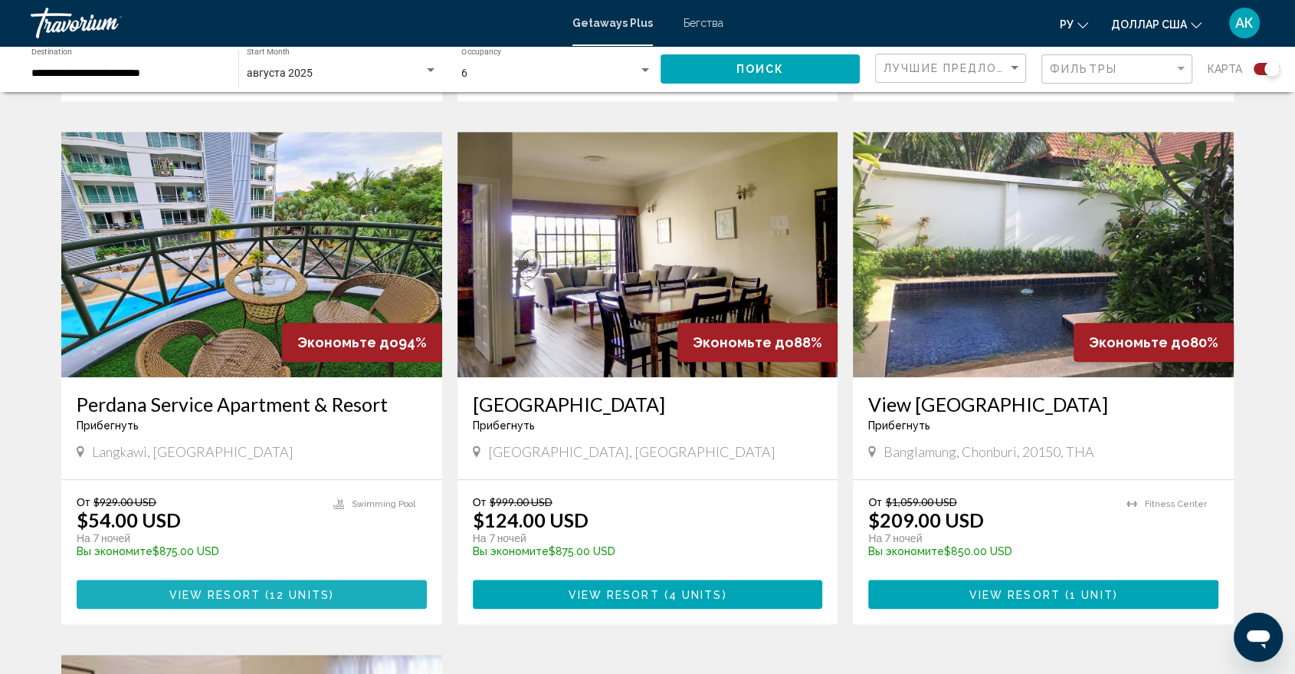
click at [256, 589] on span "View Resort" at bounding box center [214, 595] width 91 height 12
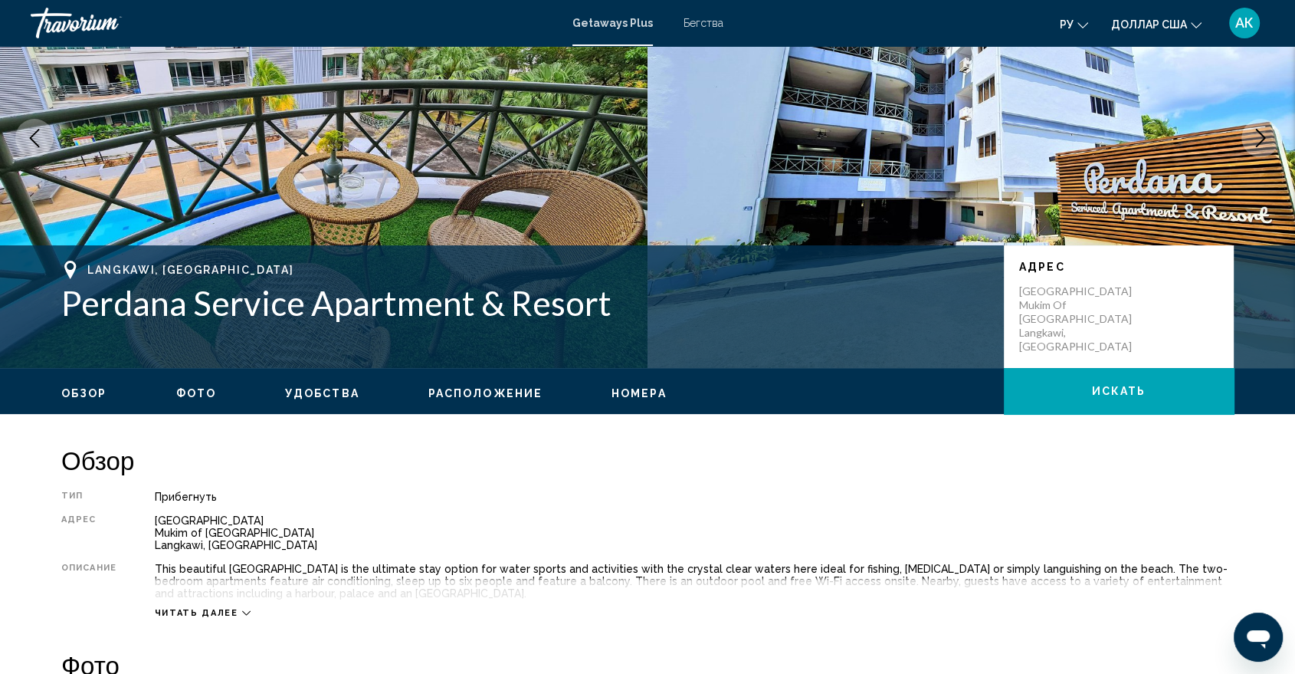
scroll to position [134, 0]
